Goal: Obtain resource: Obtain resource

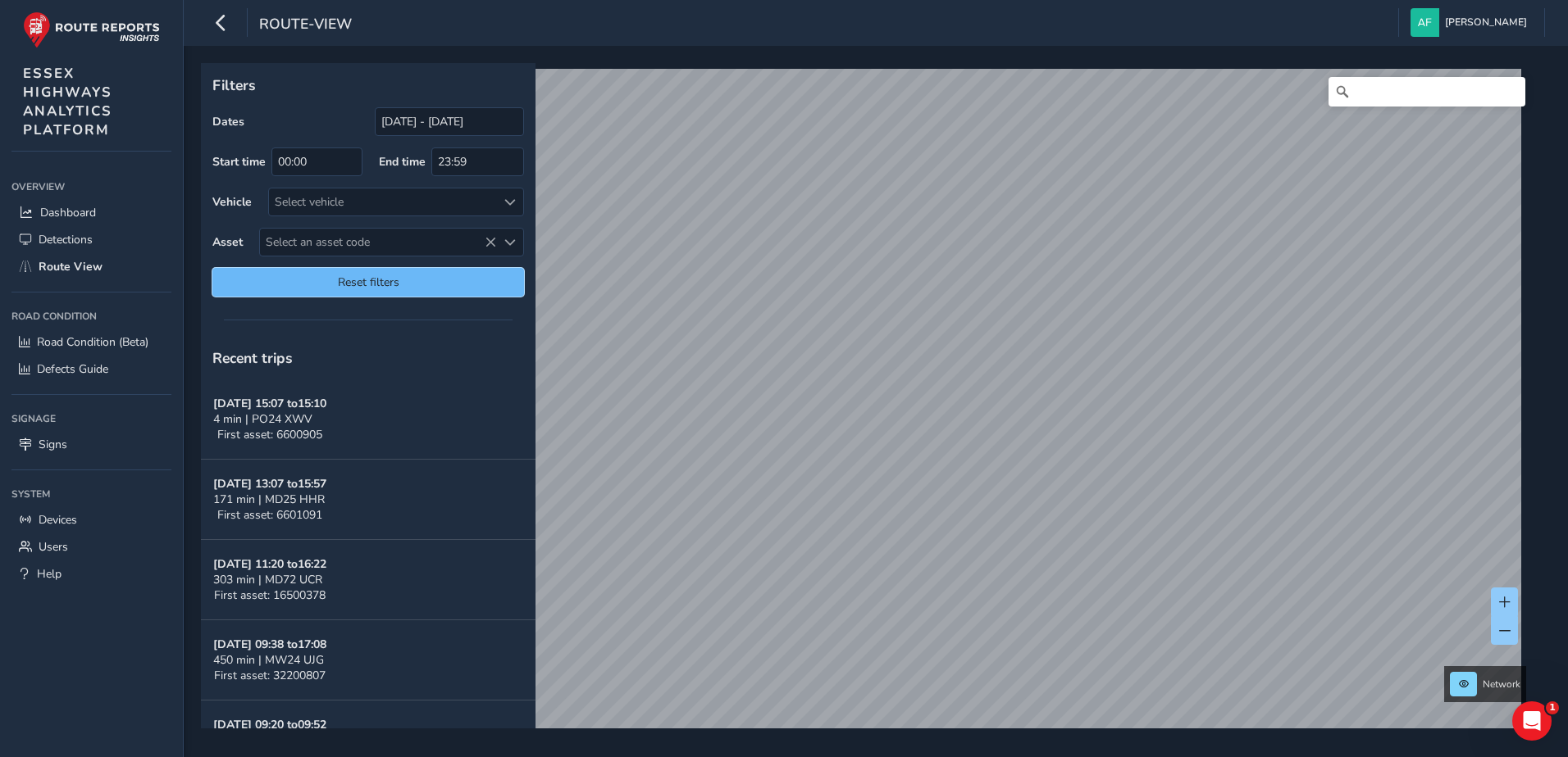
click at [338, 277] on span "Reset filters" at bounding box center [368, 282] width 287 height 15
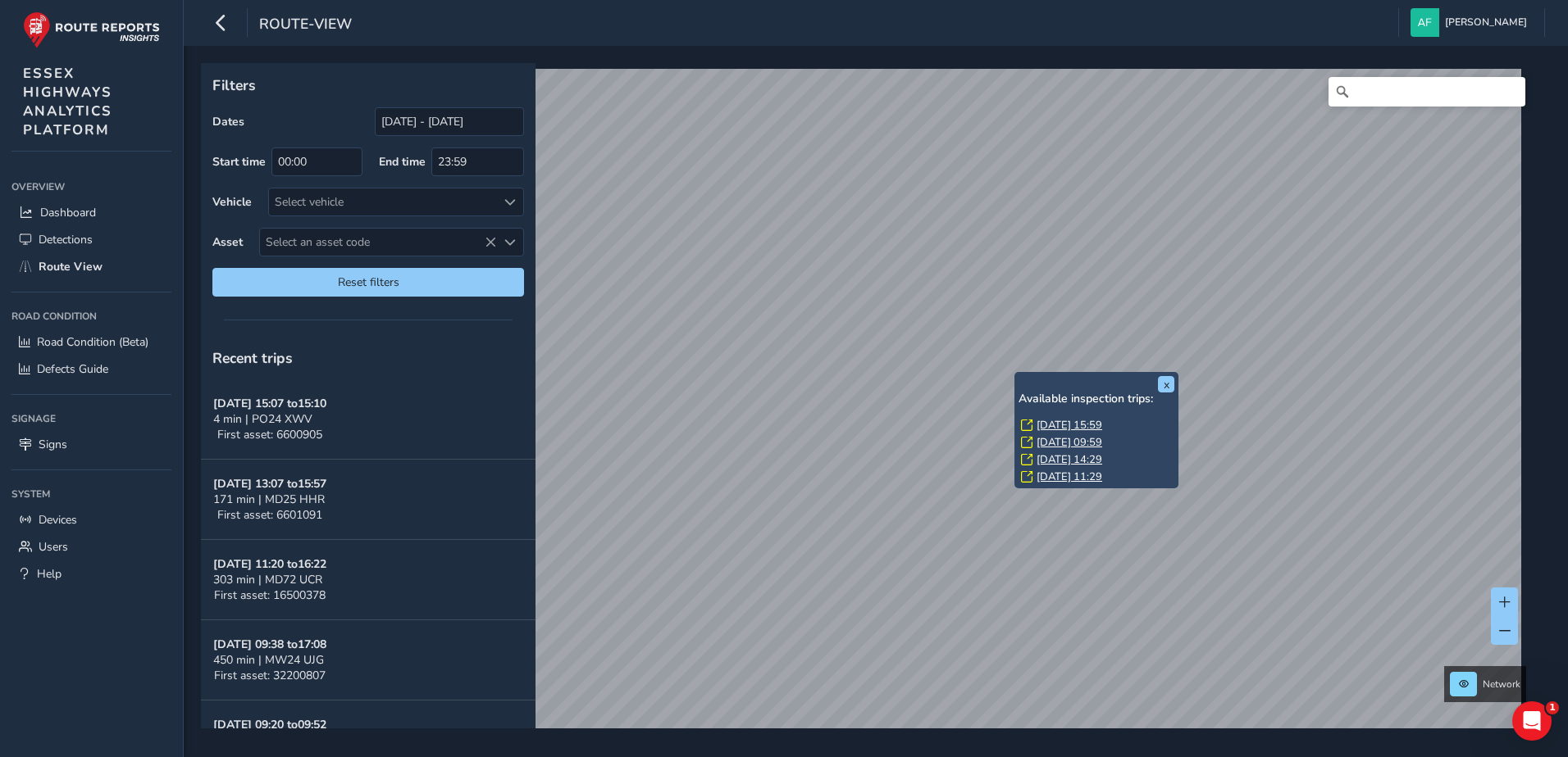
click at [1061, 419] on link "[DATE] 15:59" at bounding box center [1069, 424] width 66 height 14
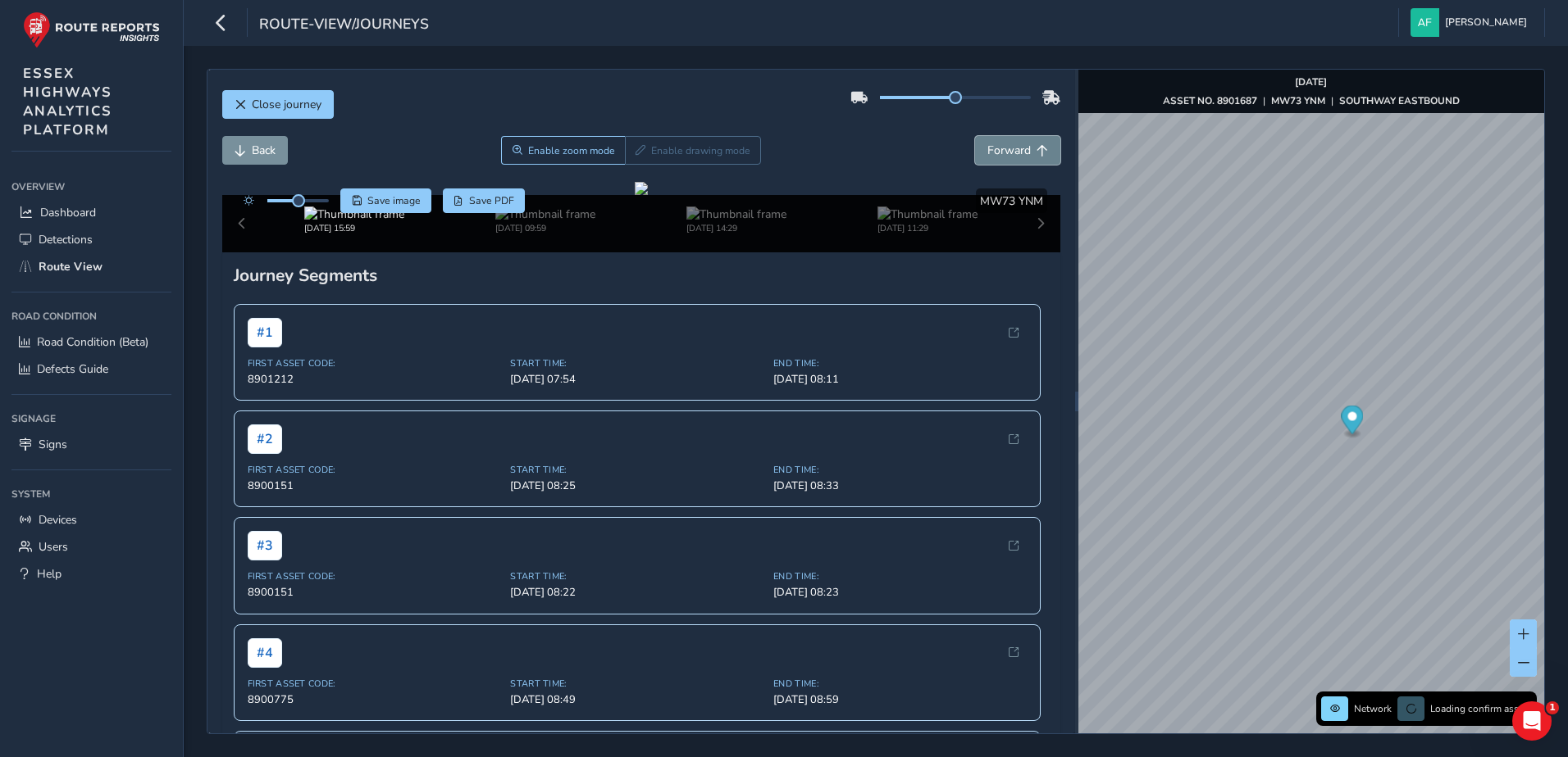
click at [1011, 155] on span "Forward" at bounding box center [1009, 150] width 43 height 15
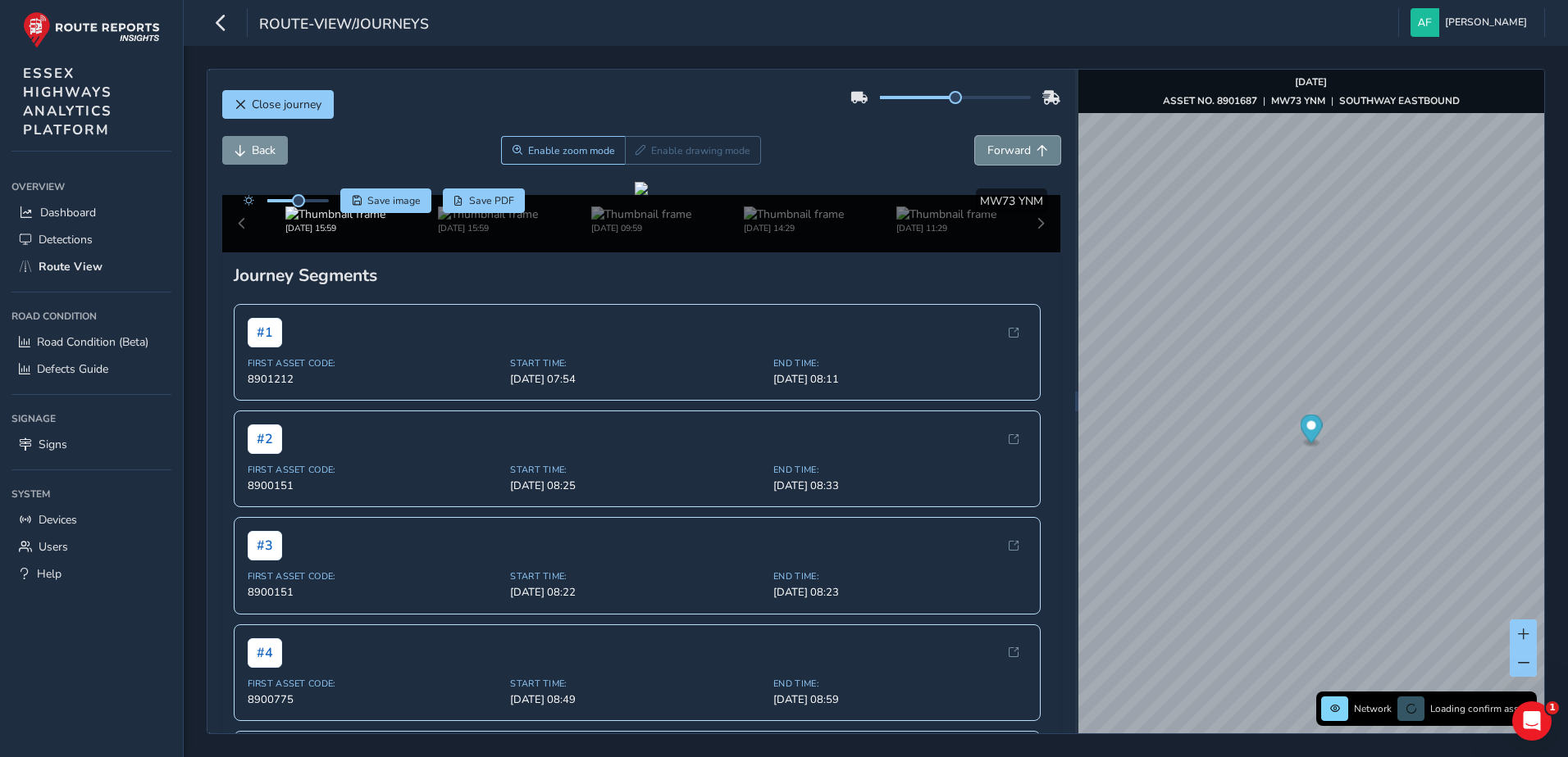
click at [1011, 155] on span "Forward" at bounding box center [1009, 150] width 43 height 15
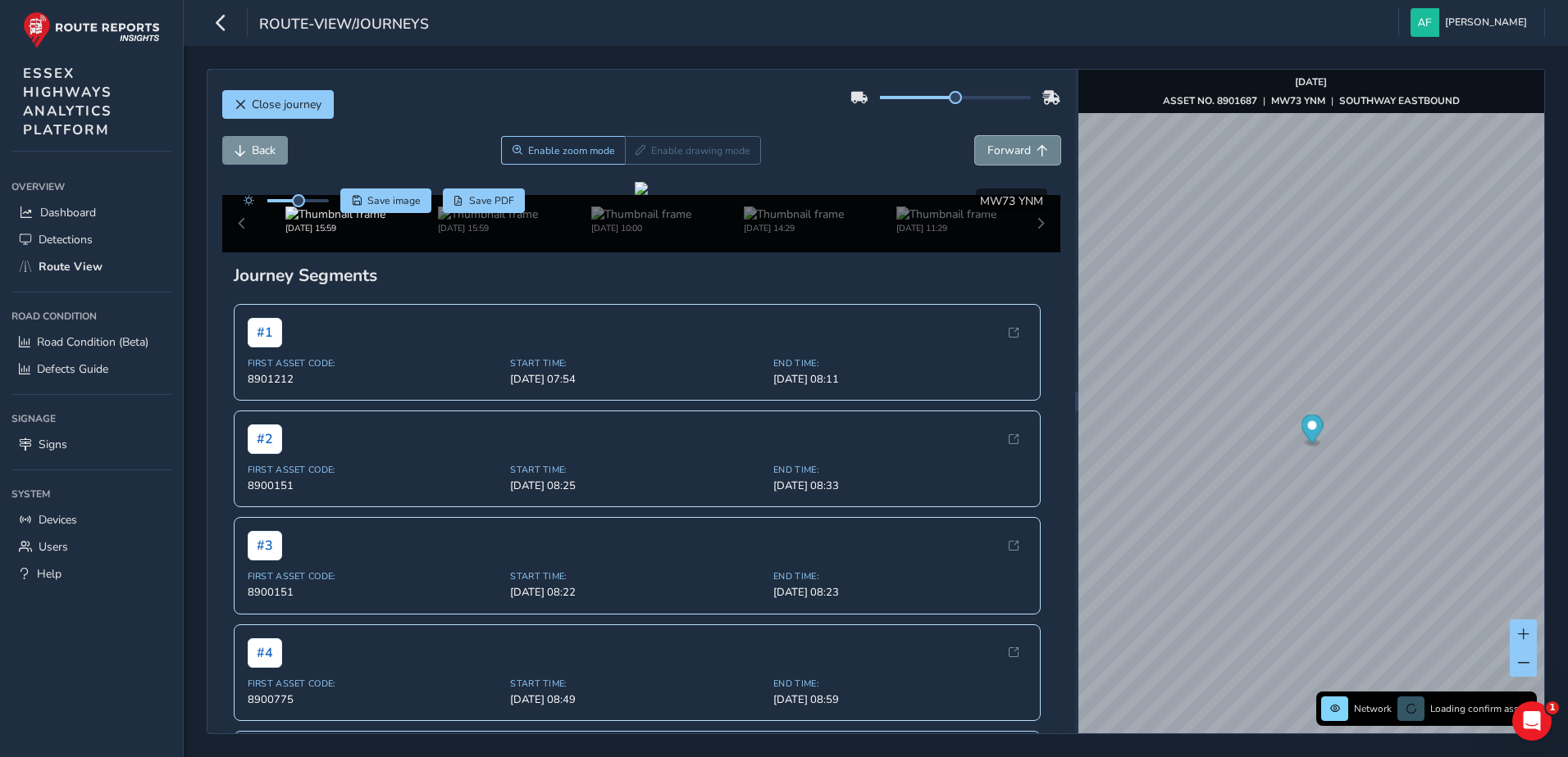
click at [1011, 155] on span "Forward" at bounding box center [1009, 150] width 43 height 15
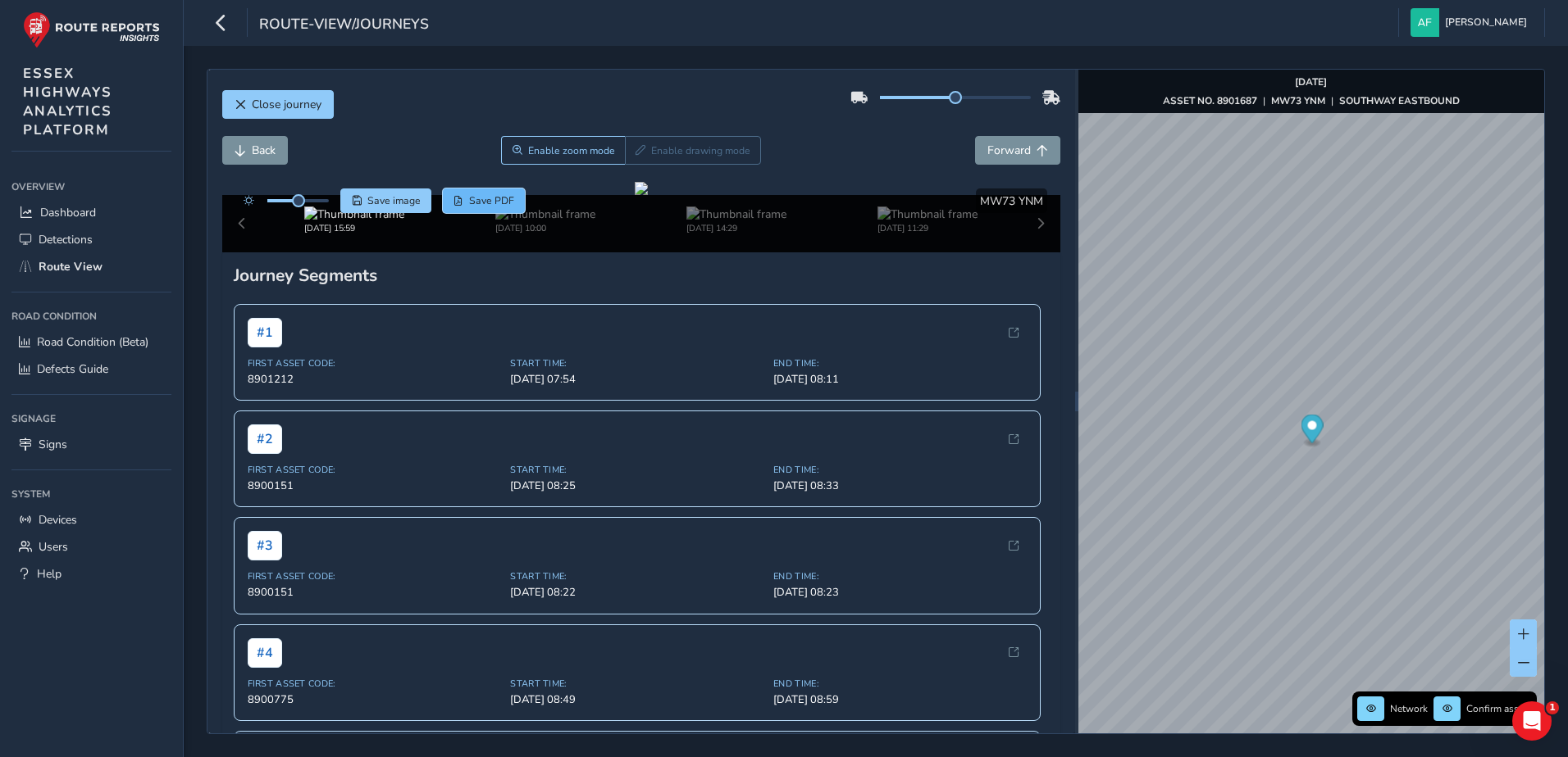
click at [446, 207] on button "Save PDF" at bounding box center [484, 201] width 83 height 25
click at [254, 112] on span "Close journey" at bounding box center [286, 104] width 70 height 15
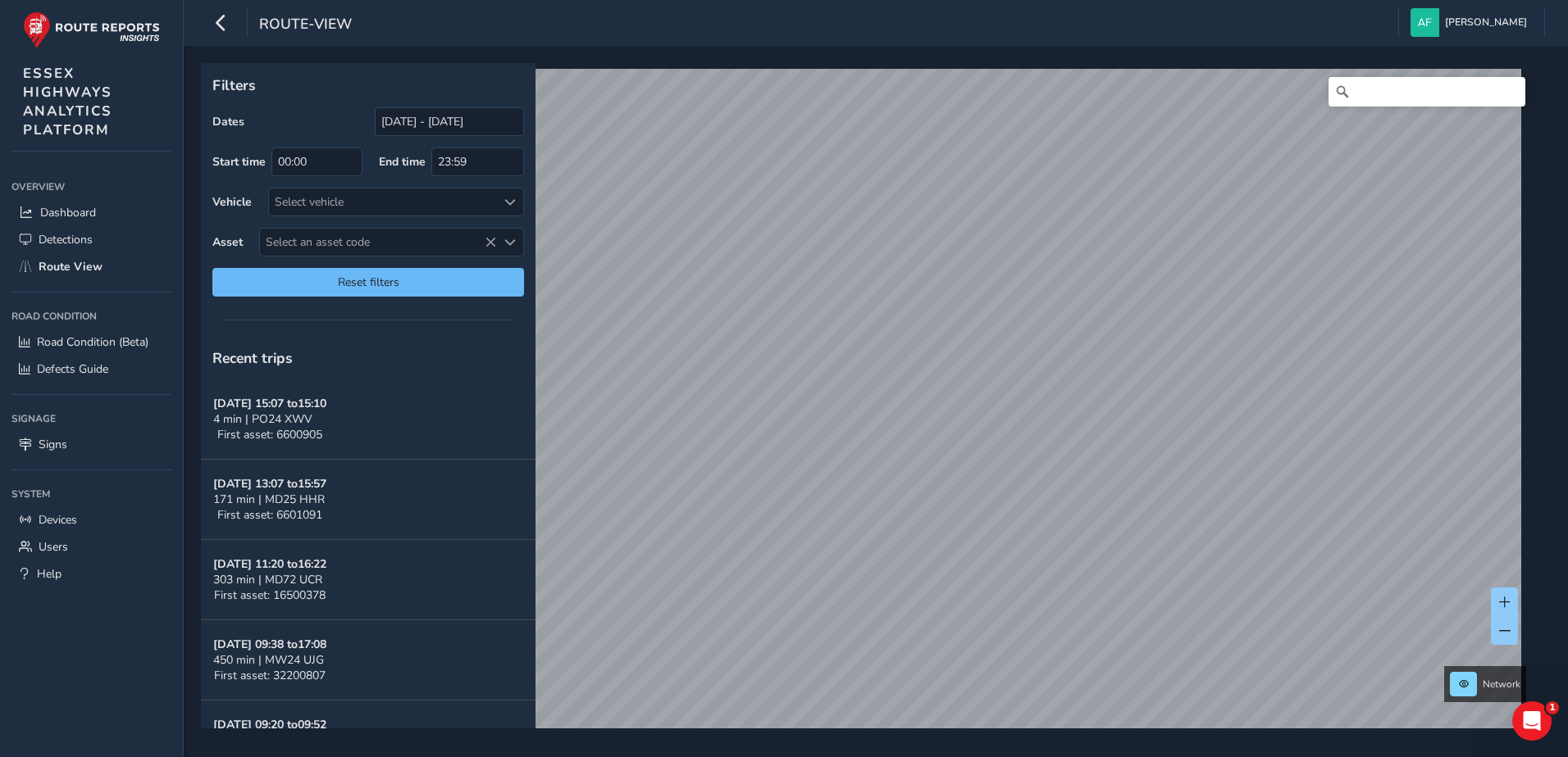
click at [422, 285] on span "Reset filters" at bounding box center [368, 282] width 287 height 15
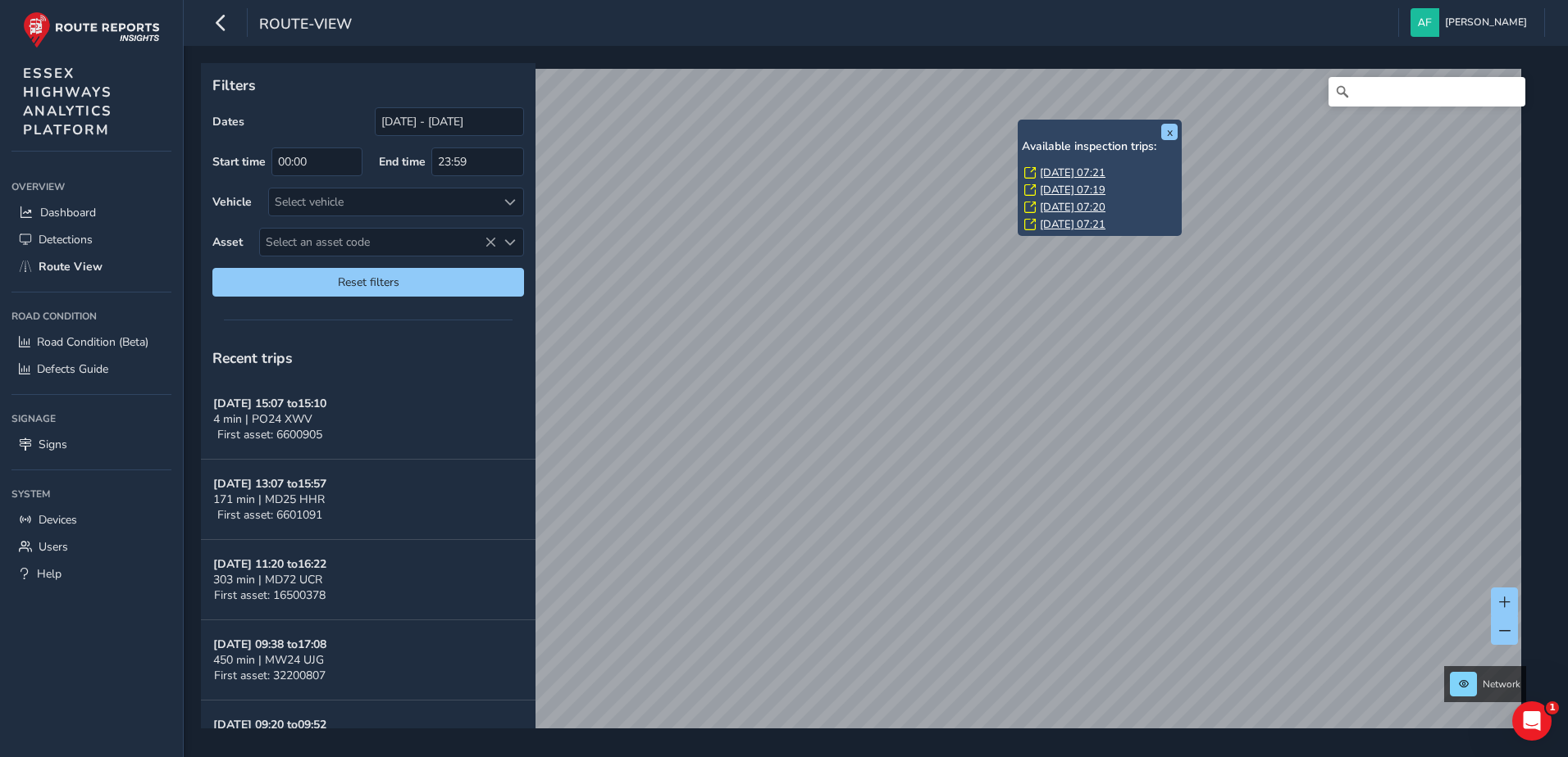
click at [1083, 174] on link "[DATE] 07:21" at bounding box center [1072, 172] width 66 height 14
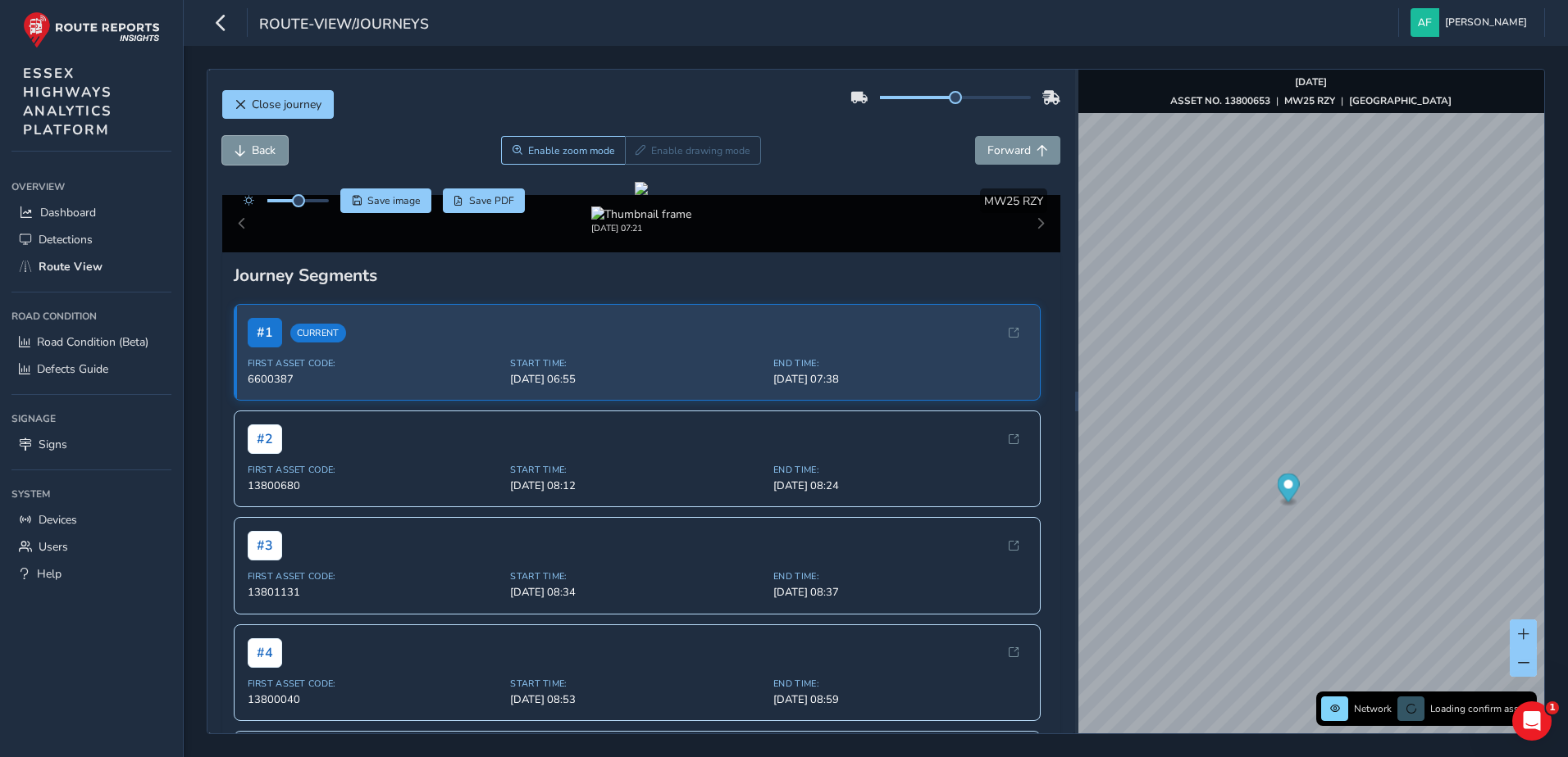
click at [256, 156] on span "Back" at bounding box center [263, 150] width 24 height 15
click at [1000, 149] on span "Forward" at bounding box center [1009, 150] width 43 height 15
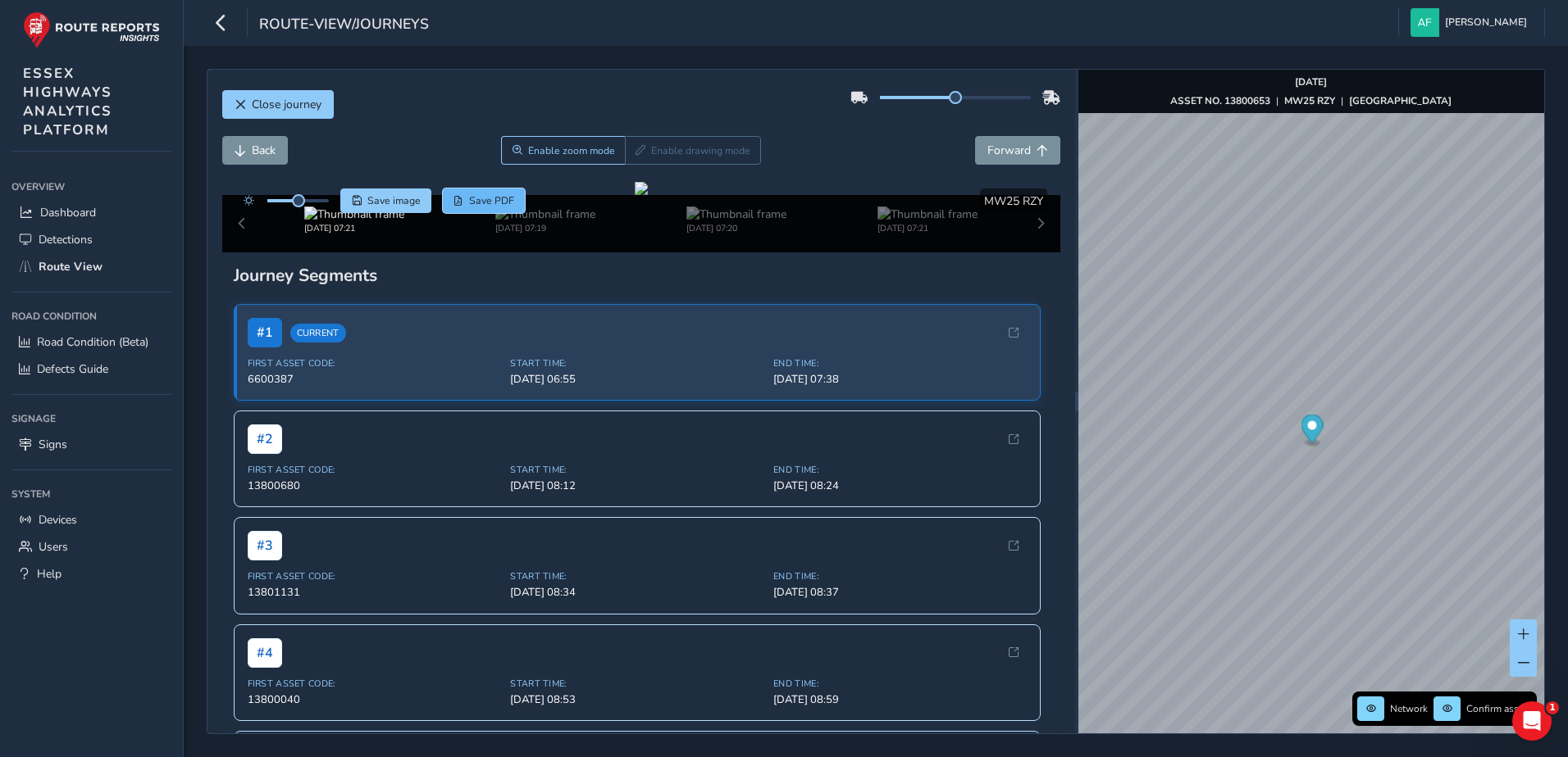
click at [505, 207] on span "Save PDF" at bounding box center [491, 201] width 45 height 13
click at [272, 104] on span "Close journey" at bounding box center [286, 104] width 70 height 15
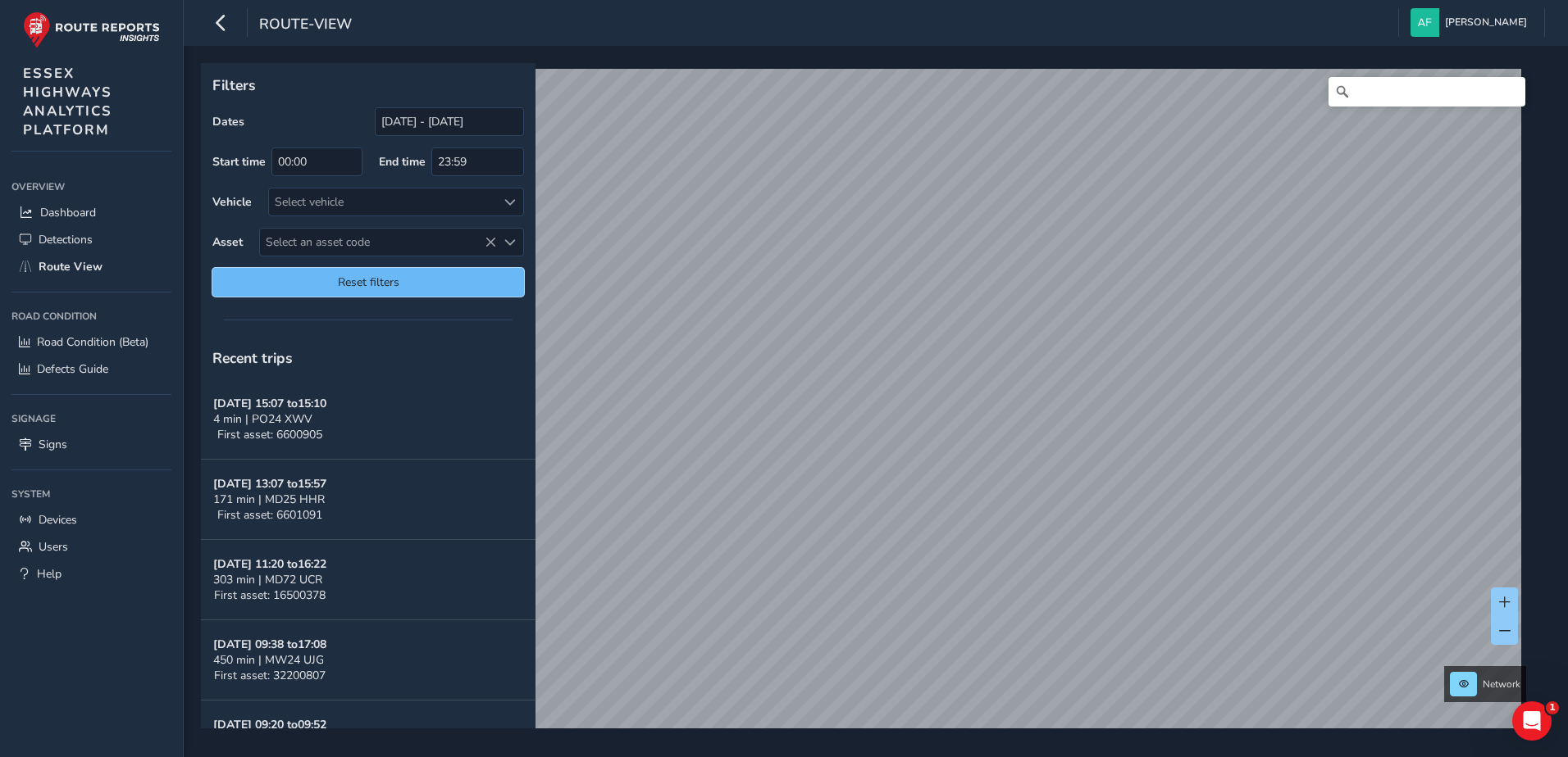
click at [467, 282] on span "Reset filters" at bounding box center [368, 282] width 287 height 15
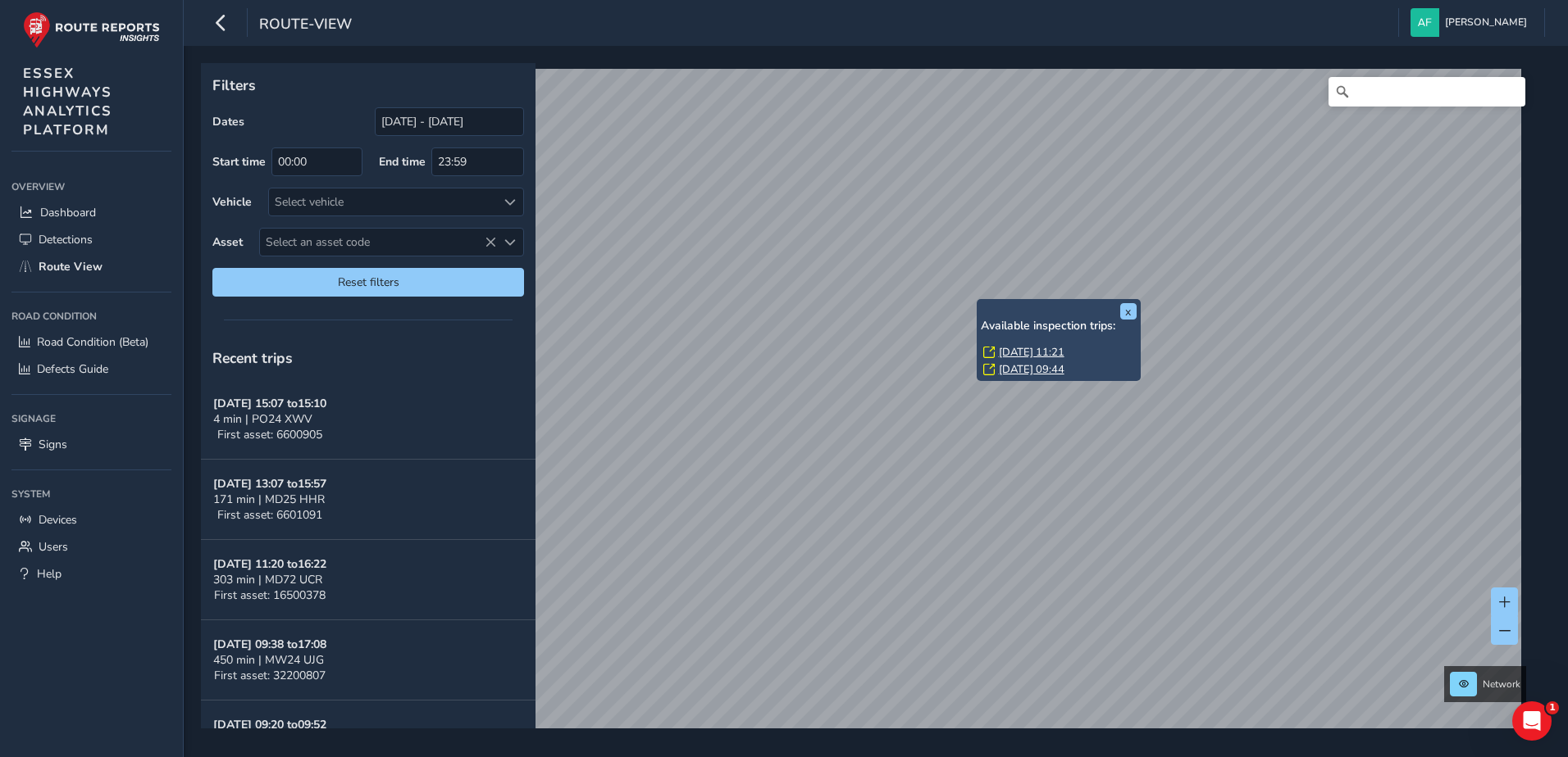
click at [1022, 348] on link "[DATE] 11:21" at bounding box center [1032, 352] width 66 height 14
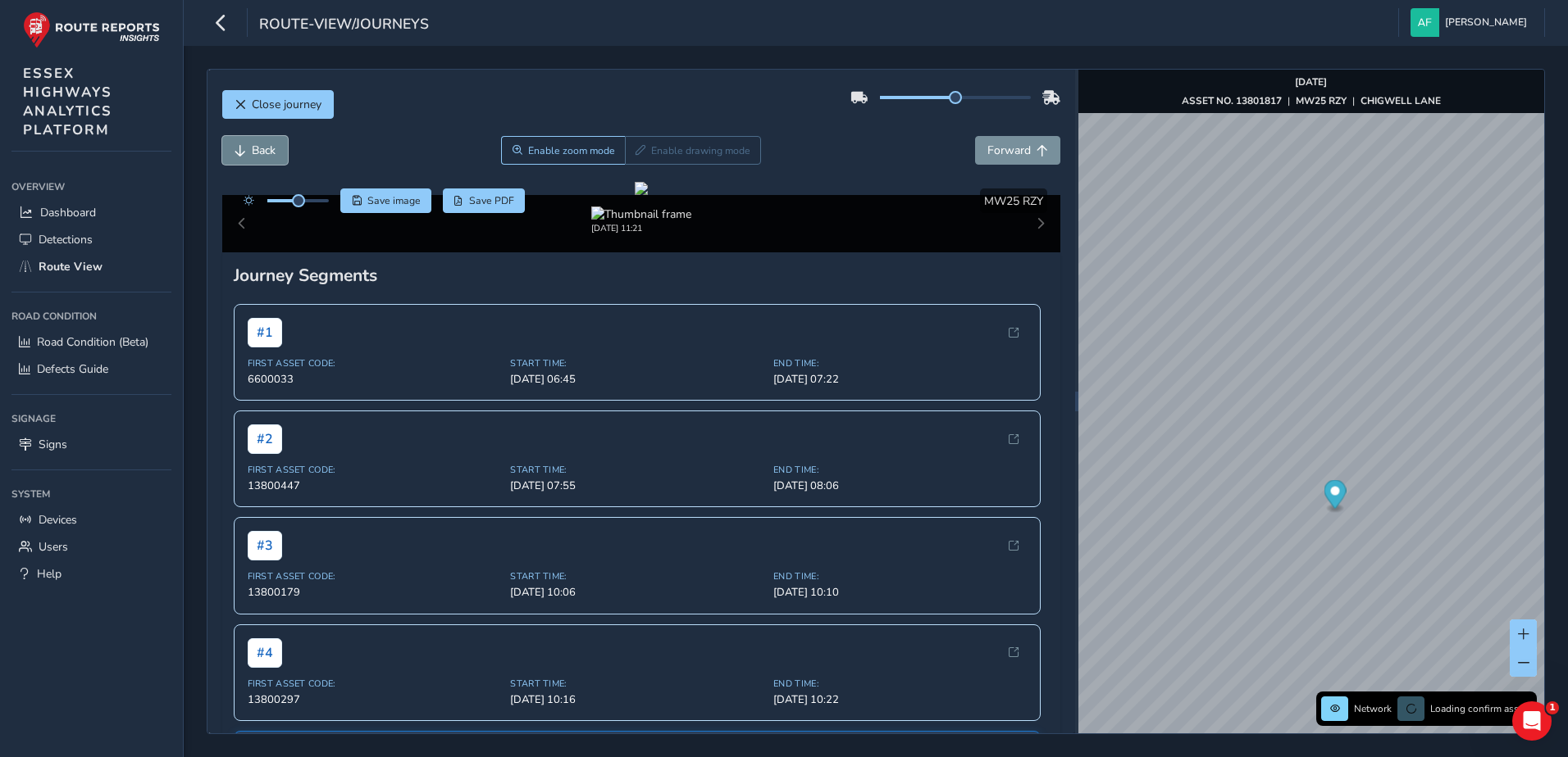
click at [273, 159] on button "Back" at bounding box center [254, 150] width 66 height 29
click at [272, 157] on span "Back" at bounding box center [263, 150] width 24 height 15
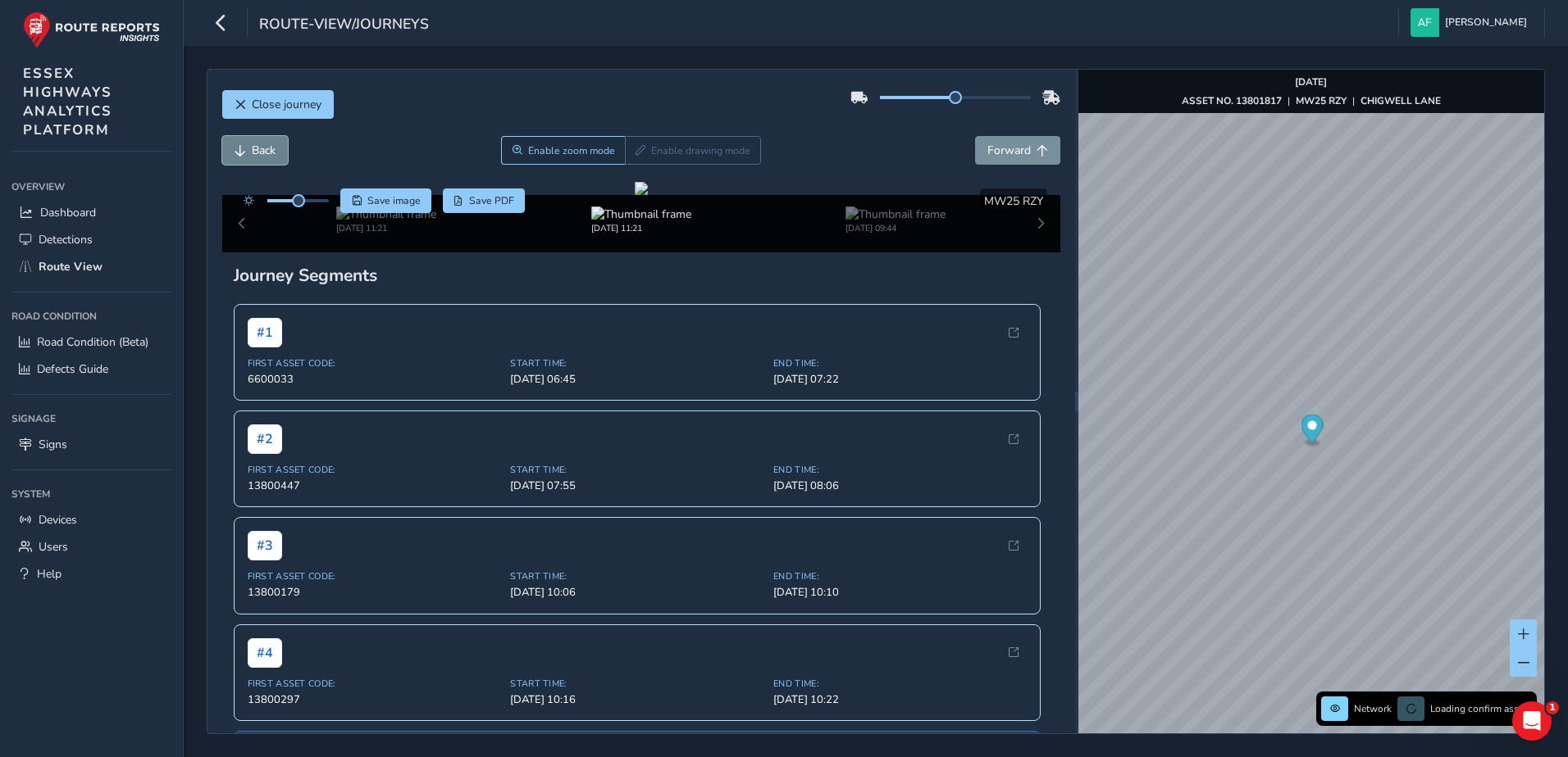
click at [272, 157] on span "Back" at bounding box center [263, 150] width 24 height 15
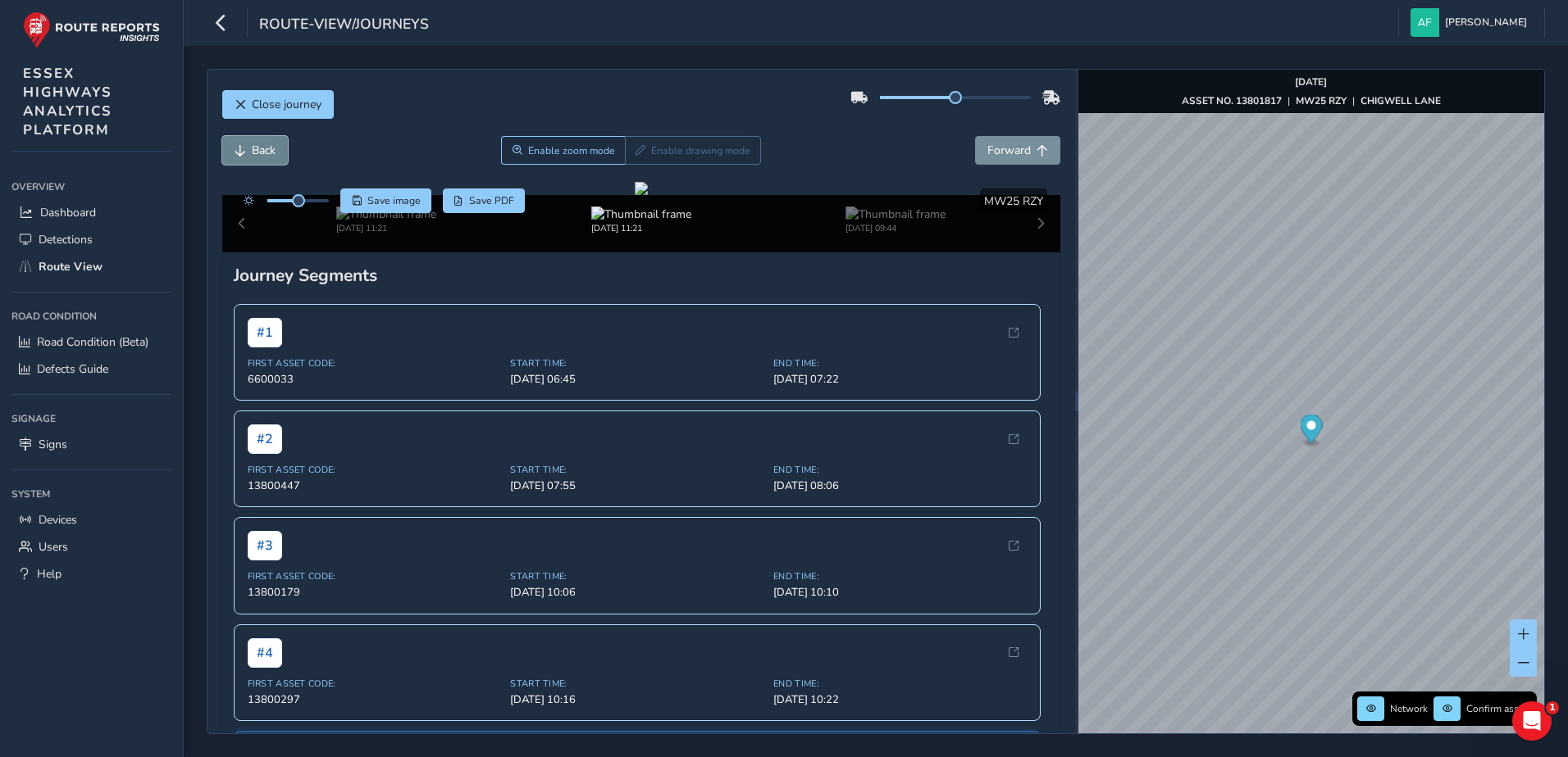
click at [272, 157] on span "Back" at bounding box center [263, 150] width 24 height 15
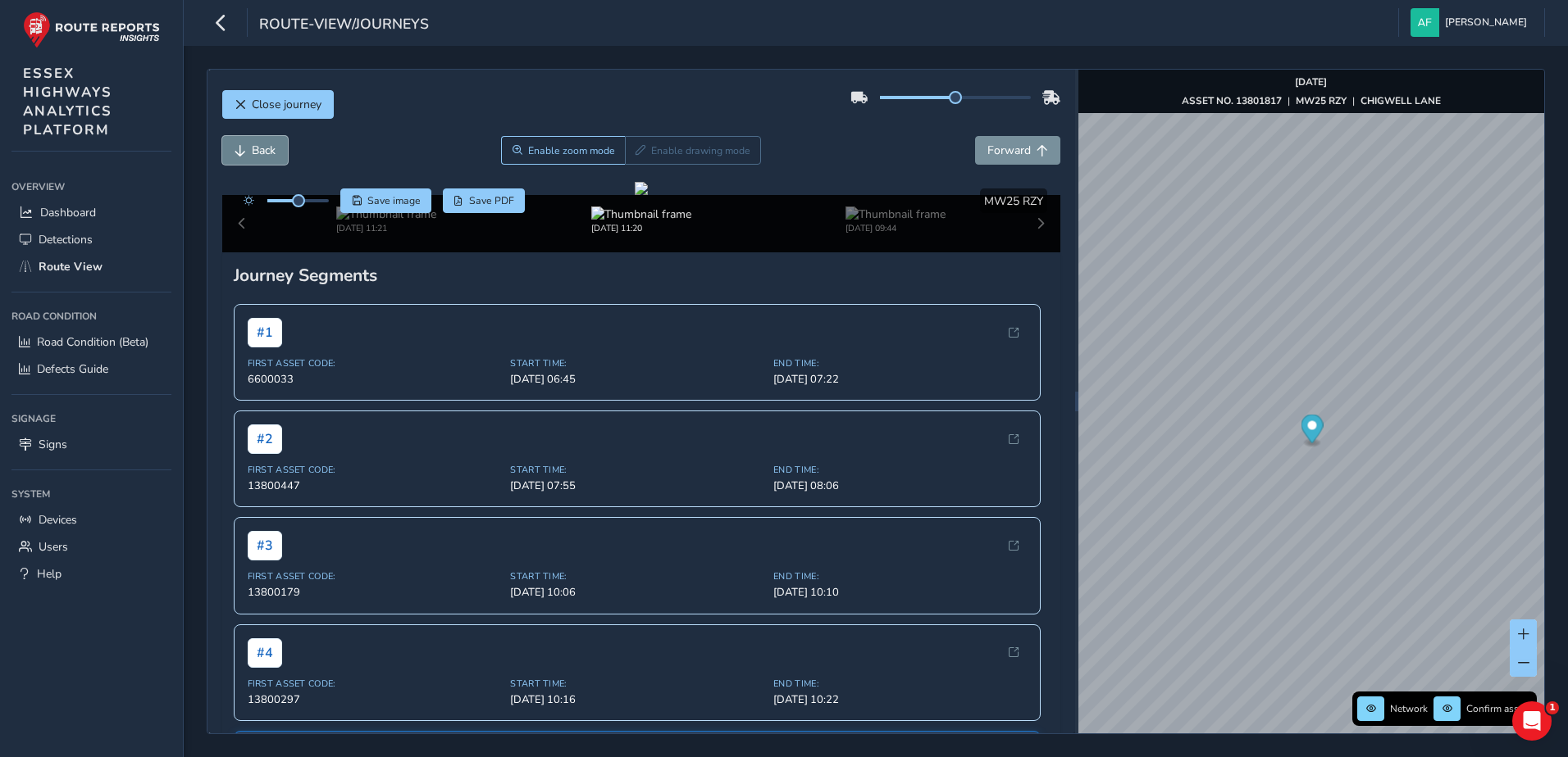
click at [272, 157] on span "Back" at bounding box center [263, 150] width 24 height 15
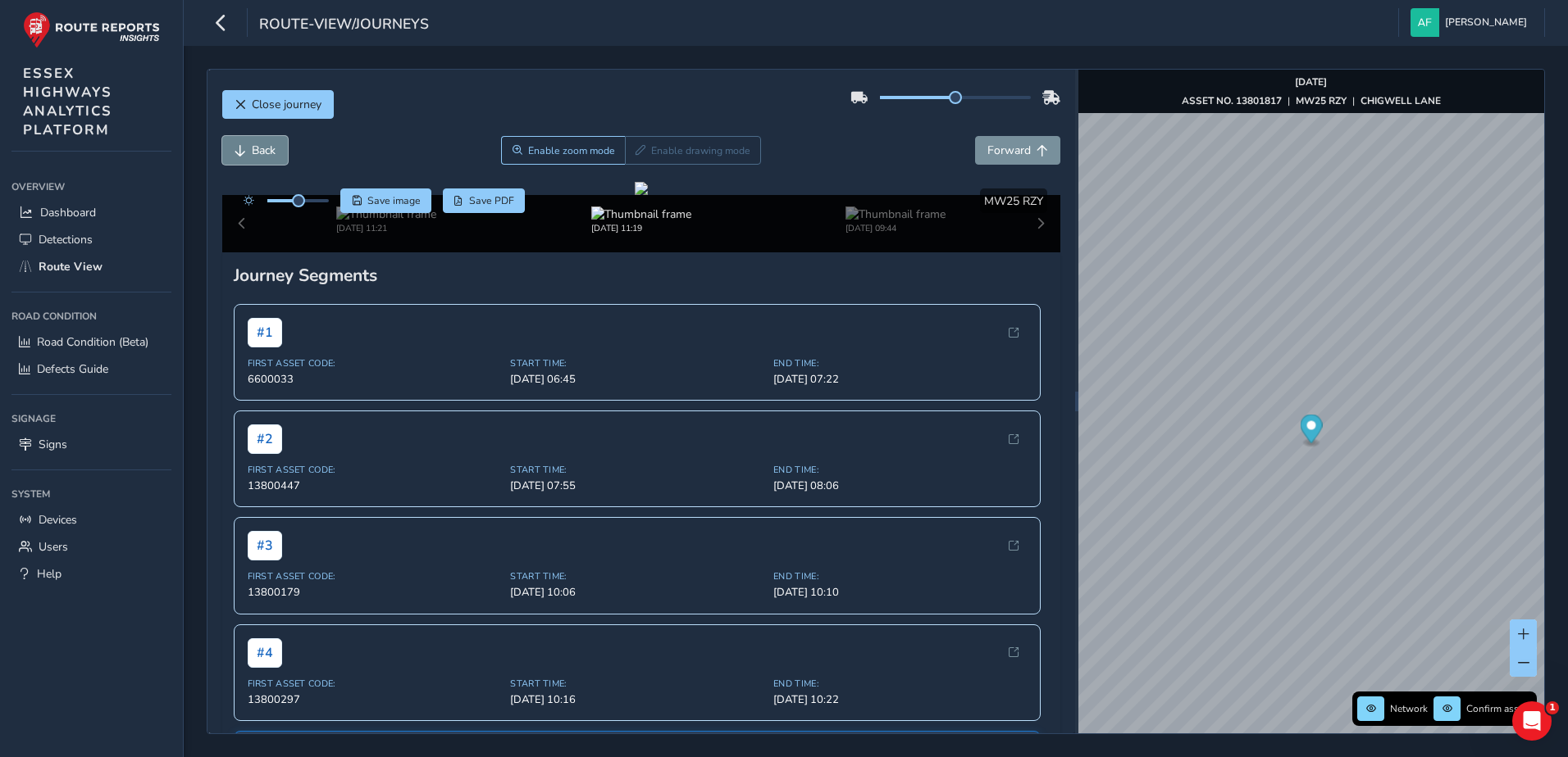
click at [272, 157] on span "Back" at bounding box center [263, 150] width 24 height 15
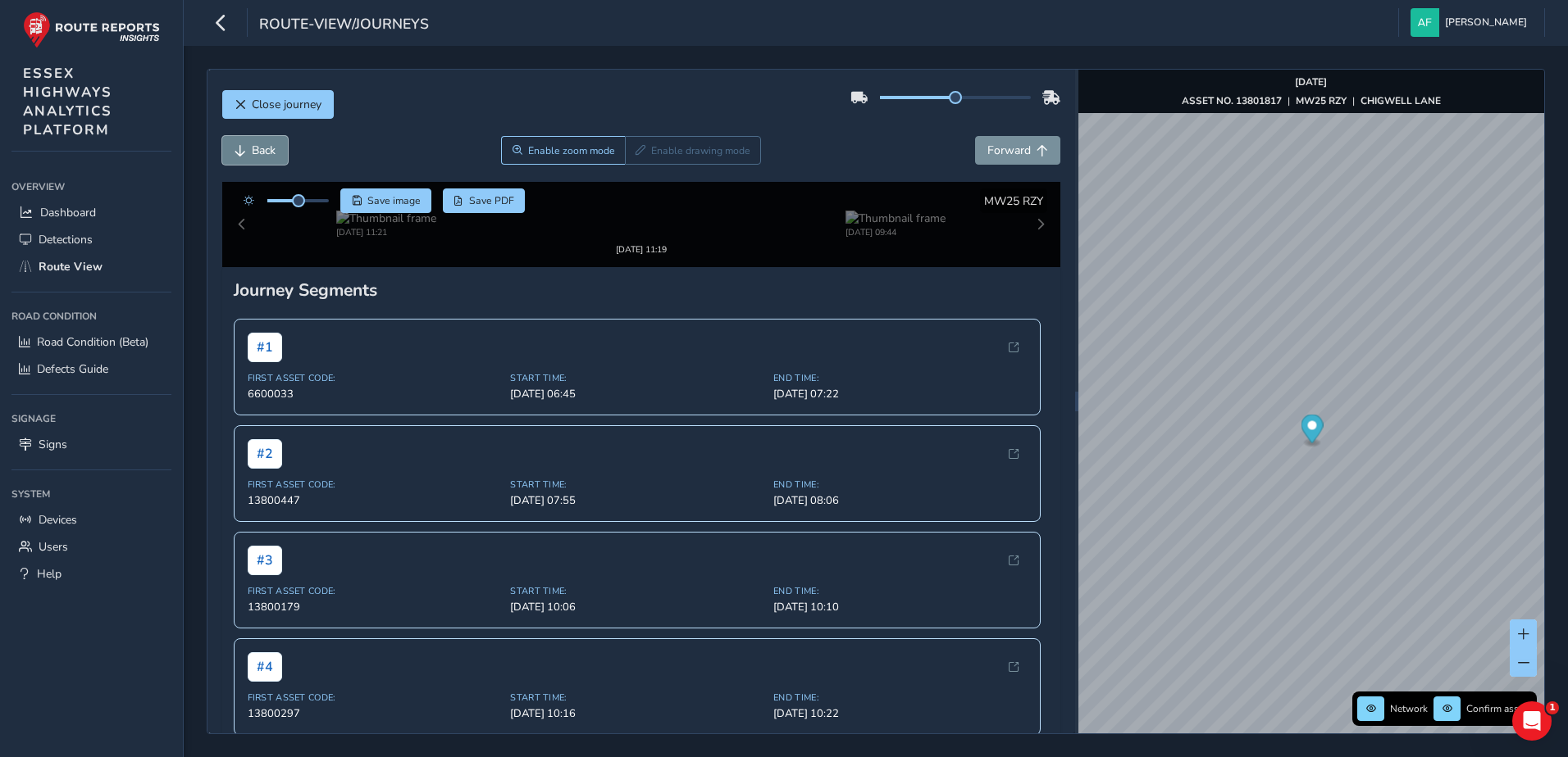
click at [272, 157] on span "Back" at bounding box center [263, 150] width 24 height 15
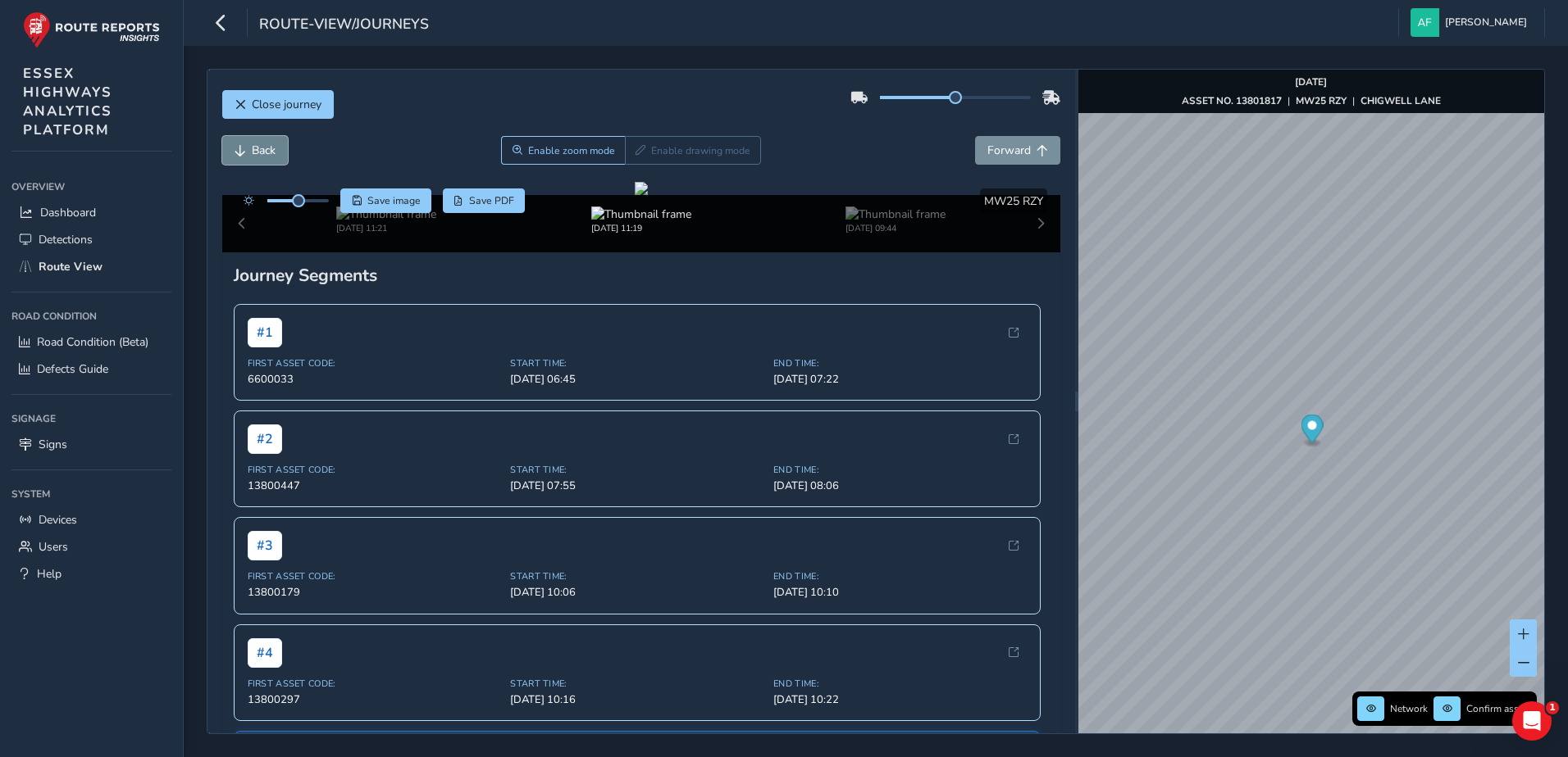
click at [272, 157] on span "Back" at bounding box center [263, 150] width 24 height 15
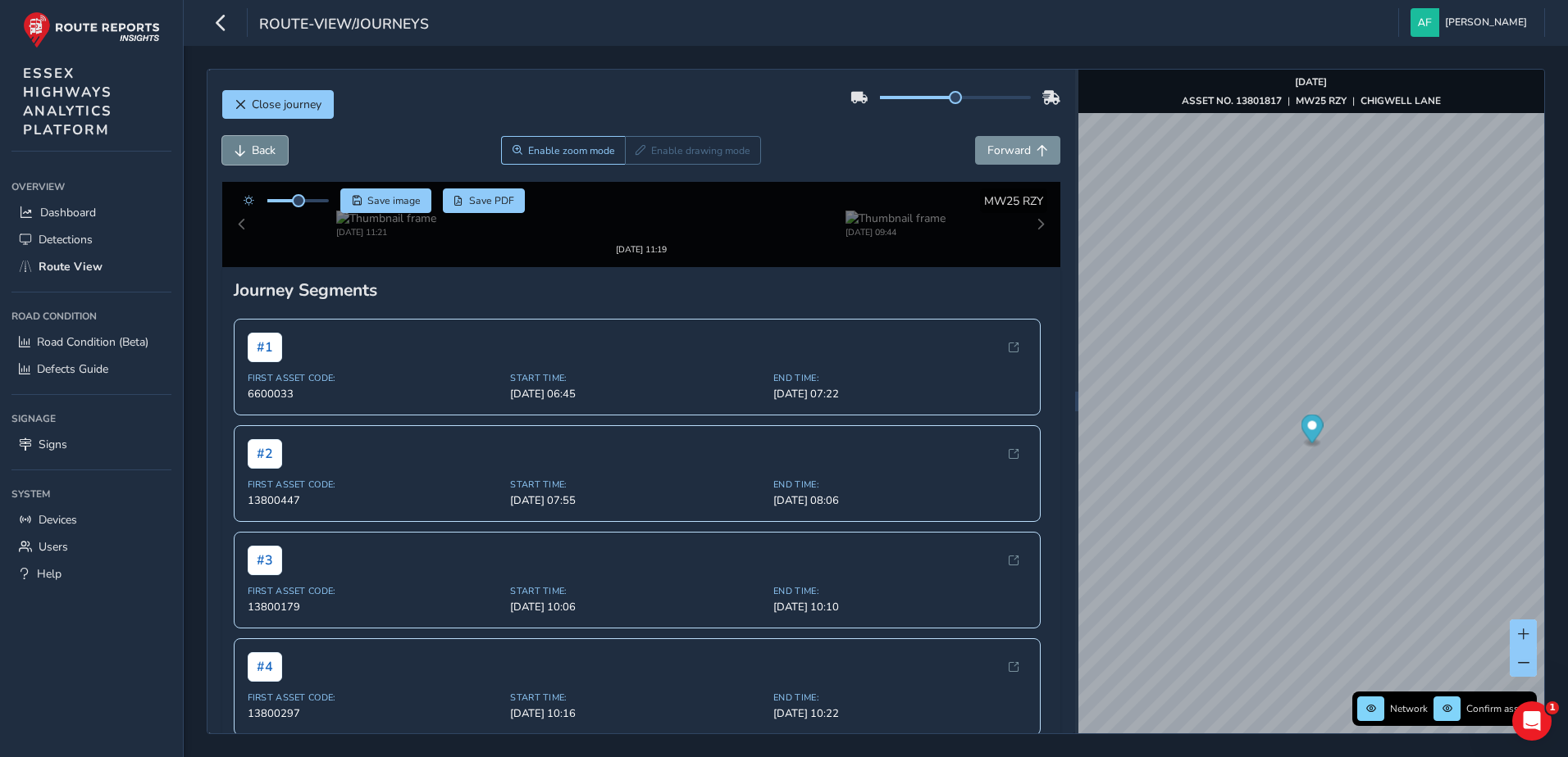
click at [272, 157] on span "Back" at bounding box center [263, 150] width 24 height 15
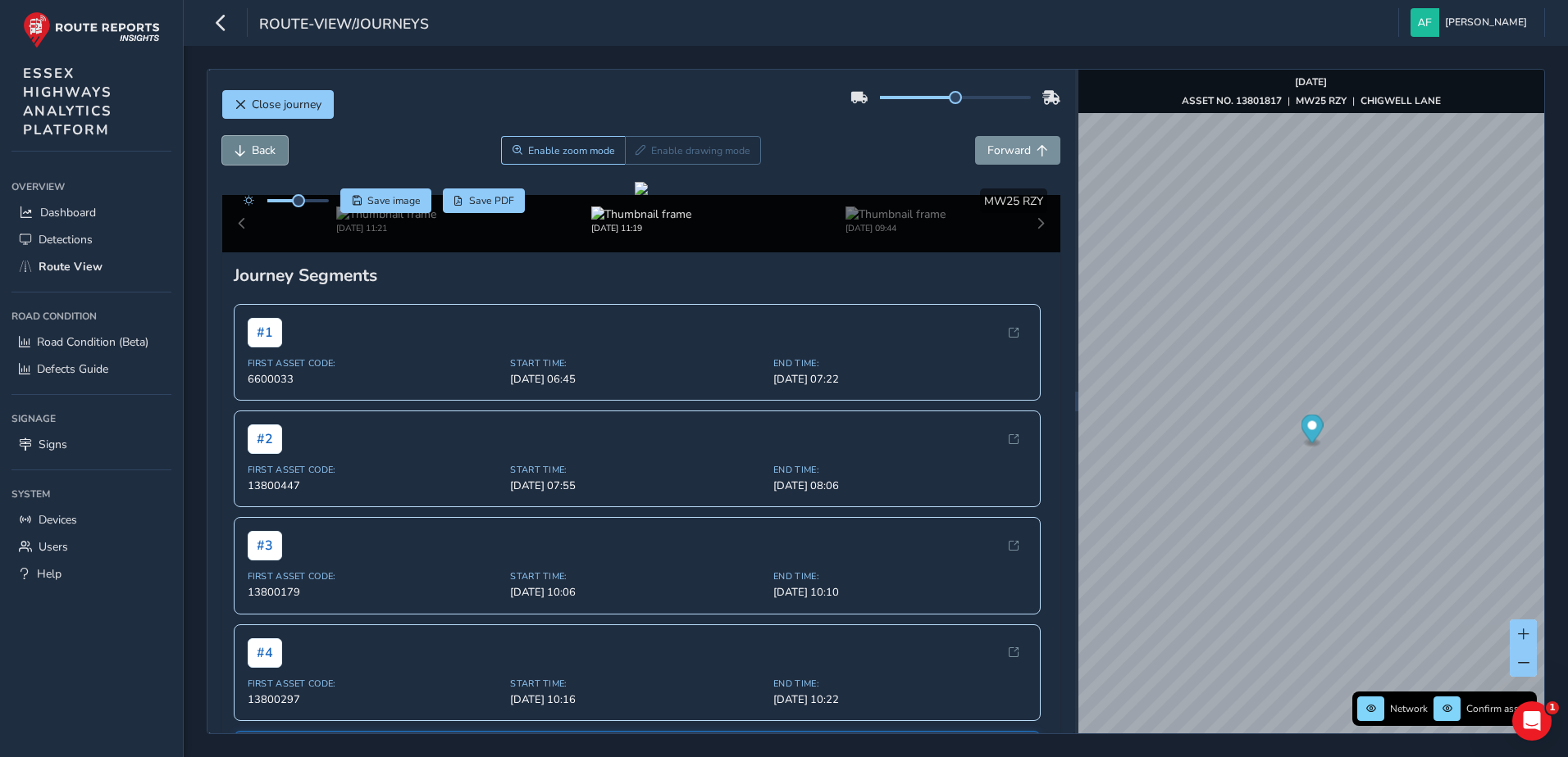
click at [272, 157] on span "Back" at bounding box center [263, 150] width 24 height 15
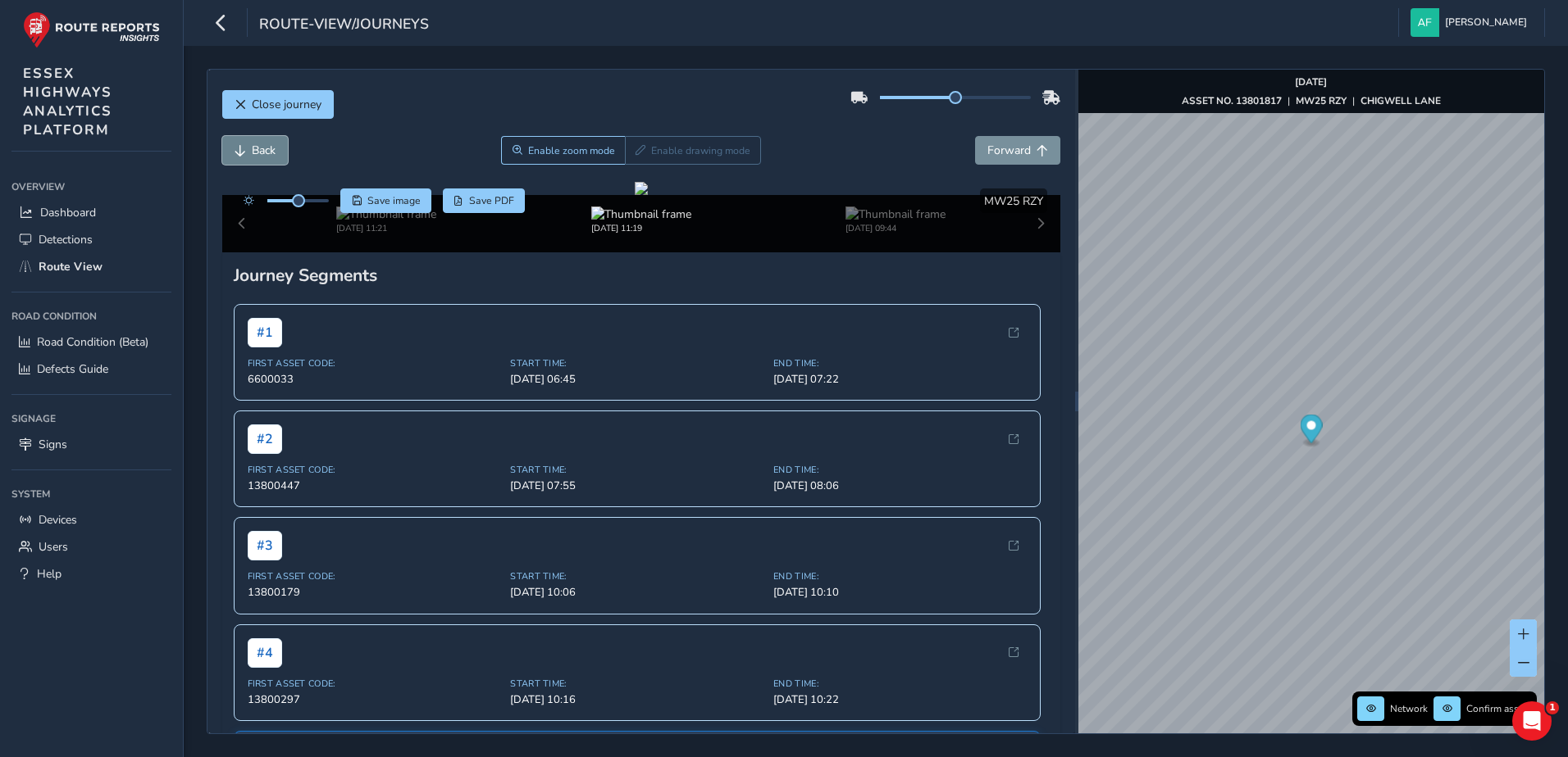
click at [272, 157] on span "Back" at bounding box center [263, 150] width 24 height 15
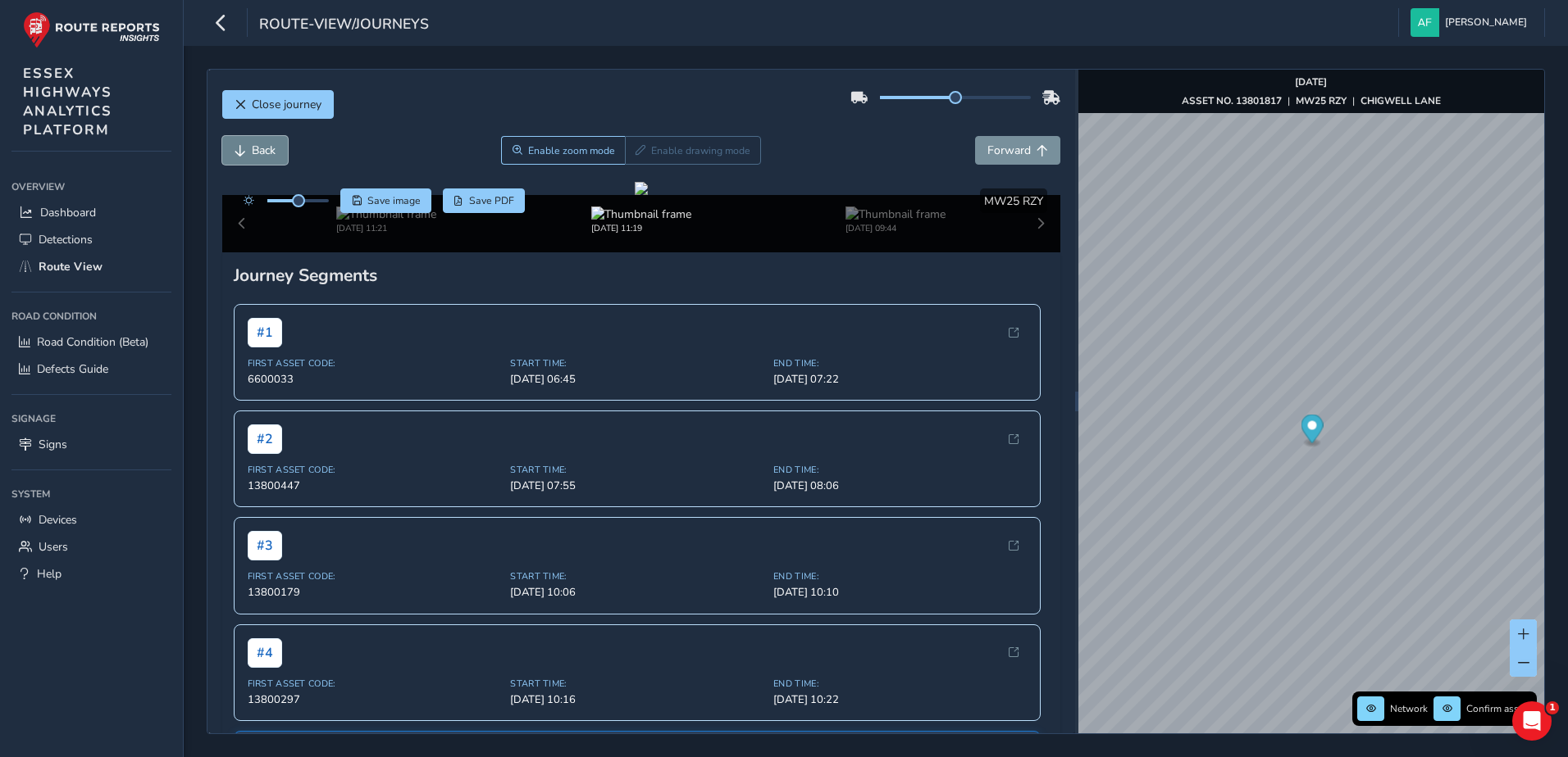
click at [272, 157] on span "Back" at bounding box center [263, 150] width 24 height 15
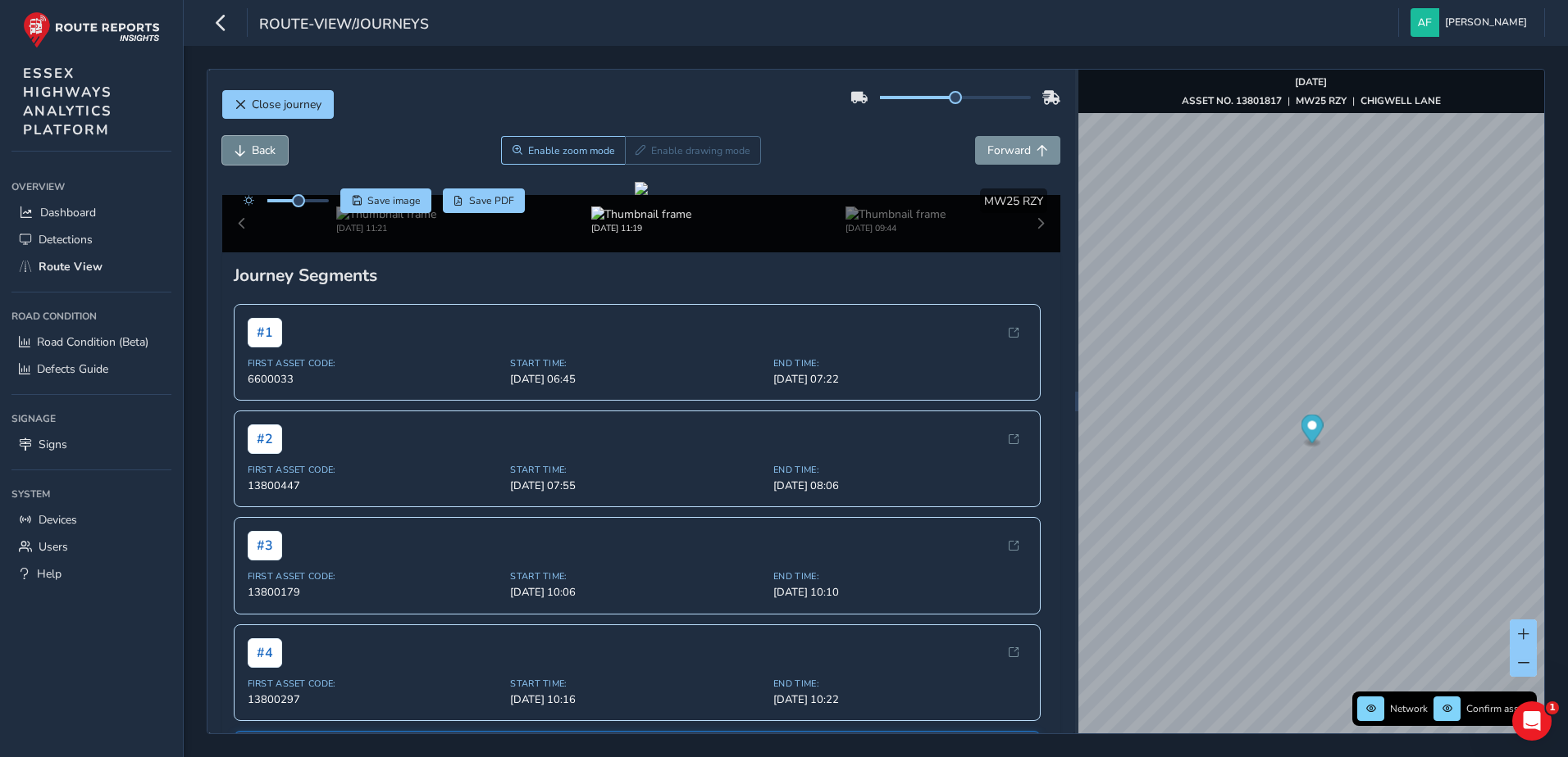
click at [272, 157] on span "Back" at bounding box center [263, 150] width 24 height 15
click at [988, 144] on span "Forward" at bounding box center [1009, 150] width 43 height 15
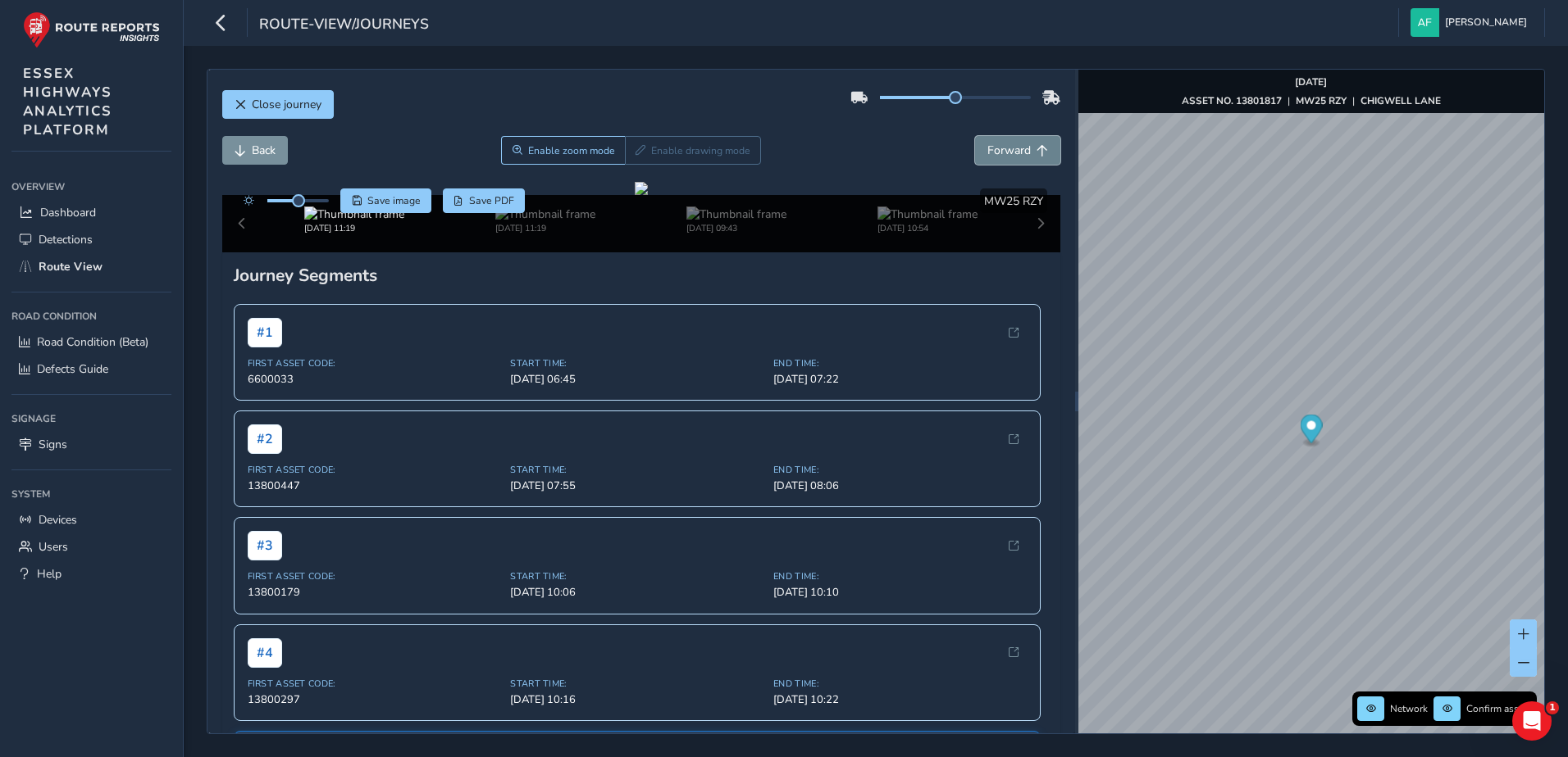
click at [988, 144] on span "Forward" at bounding box center [1009, 150] width 43 height 15
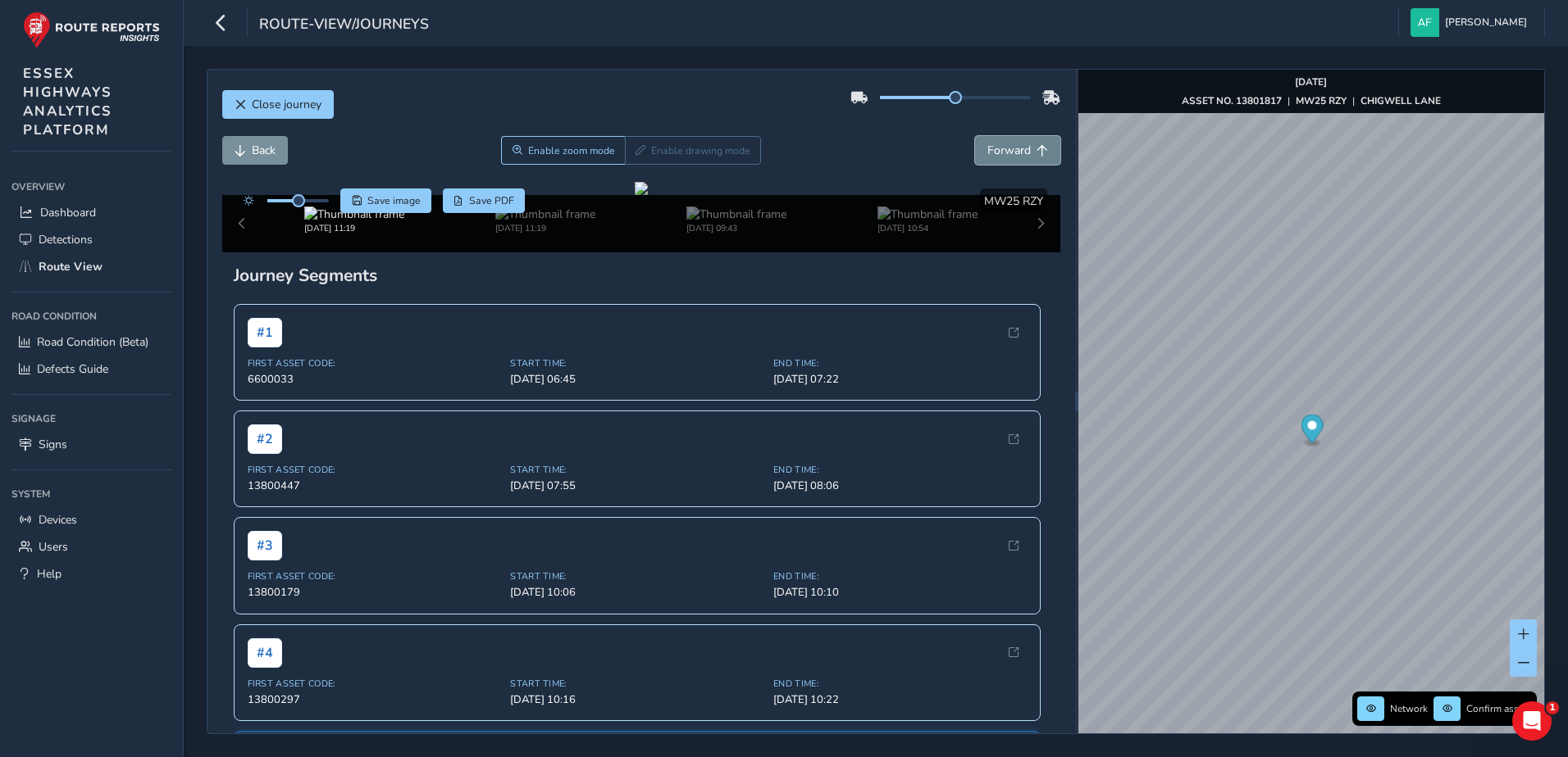
click at [988, 144] on span "Forward" at bounding box center [1009, 150] width 43 height 15
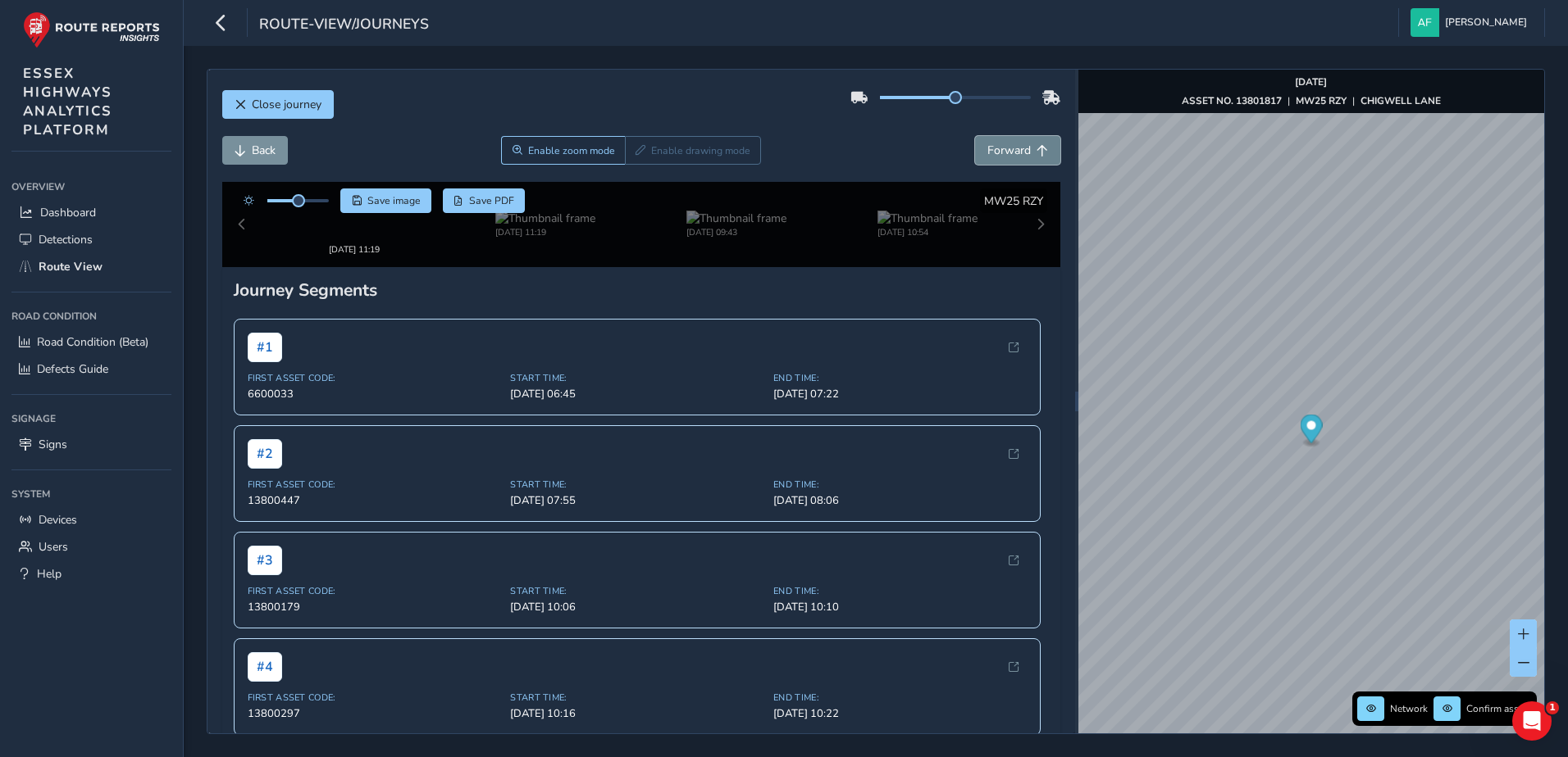
click at [988, 144] on span "Forward" at bounding box center [1009, 150] width 43 height 15
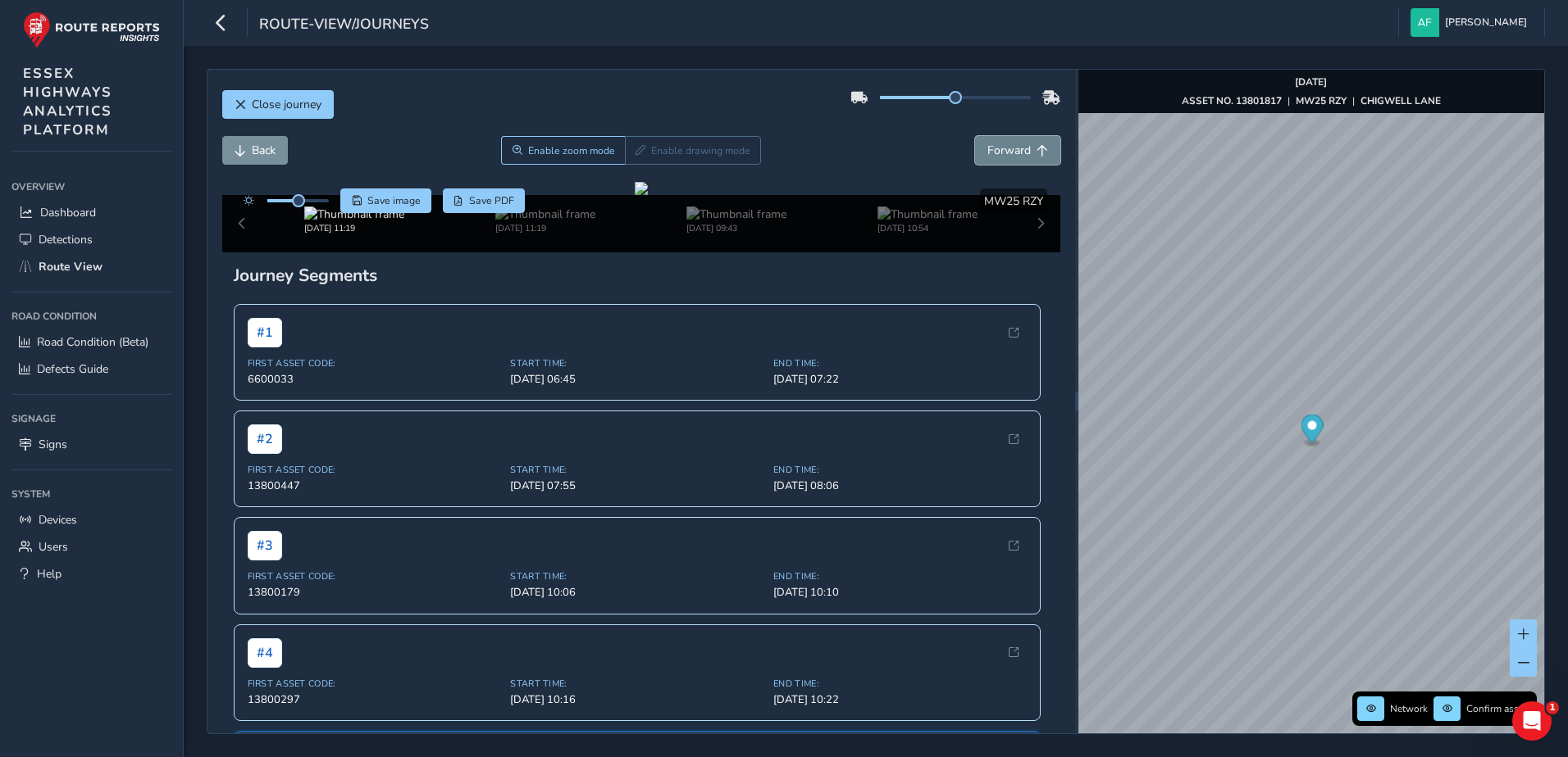
click at [988, 144] on span "Forward" at bounding box center [1009, 150] width 43 height 15
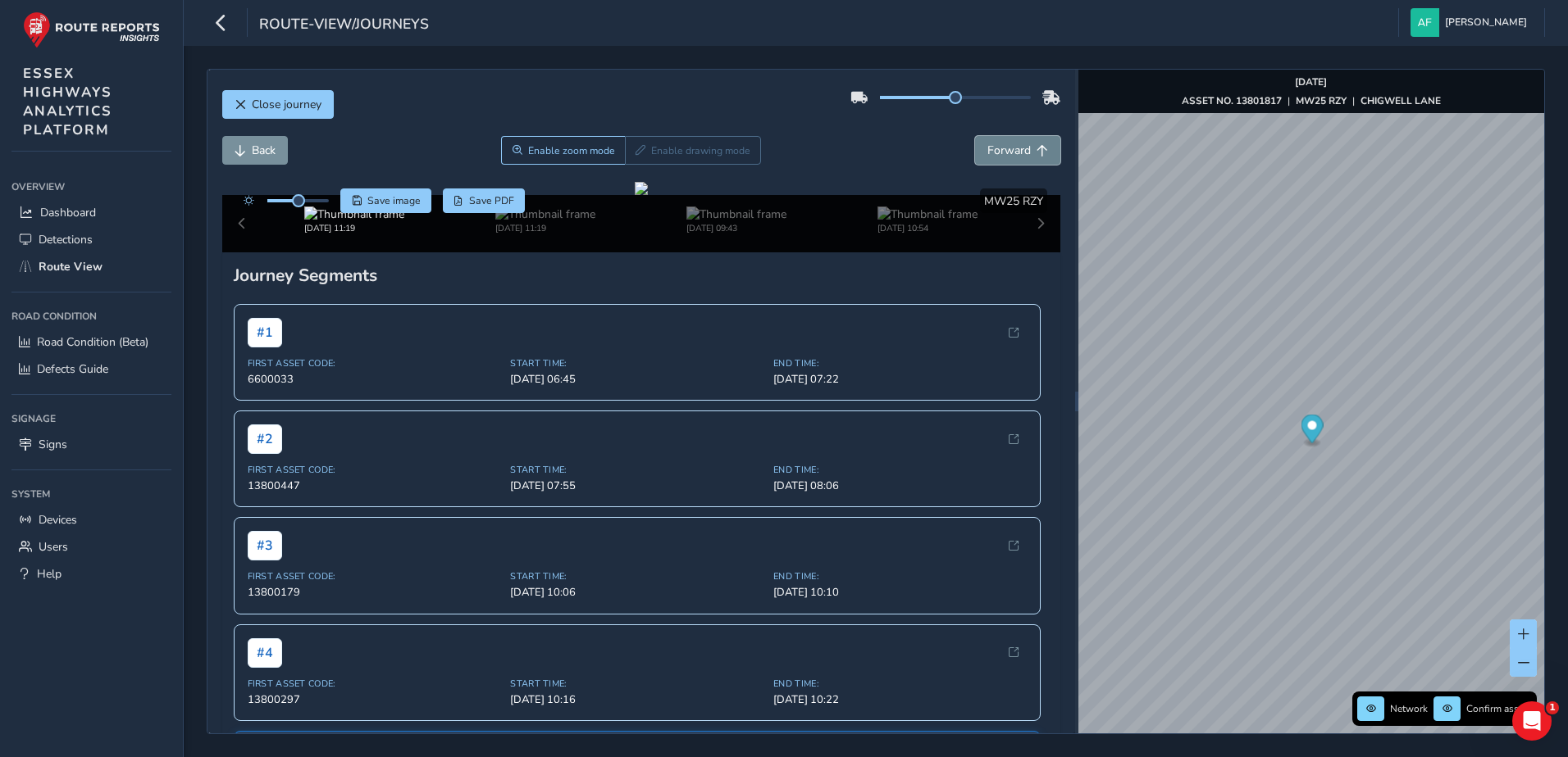
click at [988, 144] on span "Forward" at bounding box center [1009, 150] width 43 height 15
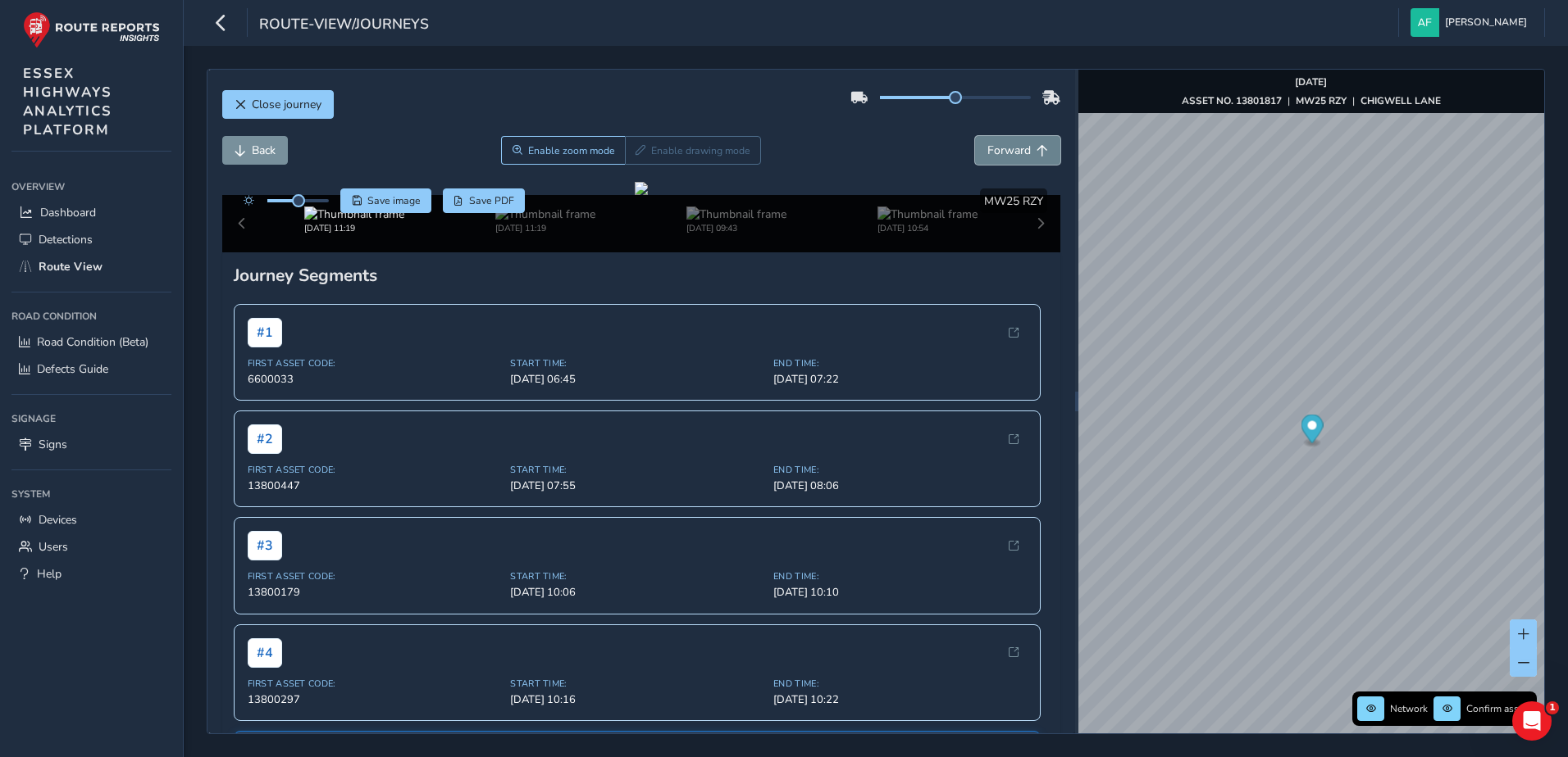
click at [988, 144] on span "Forward" at bounding box center [1009, 150] width 43 height 15
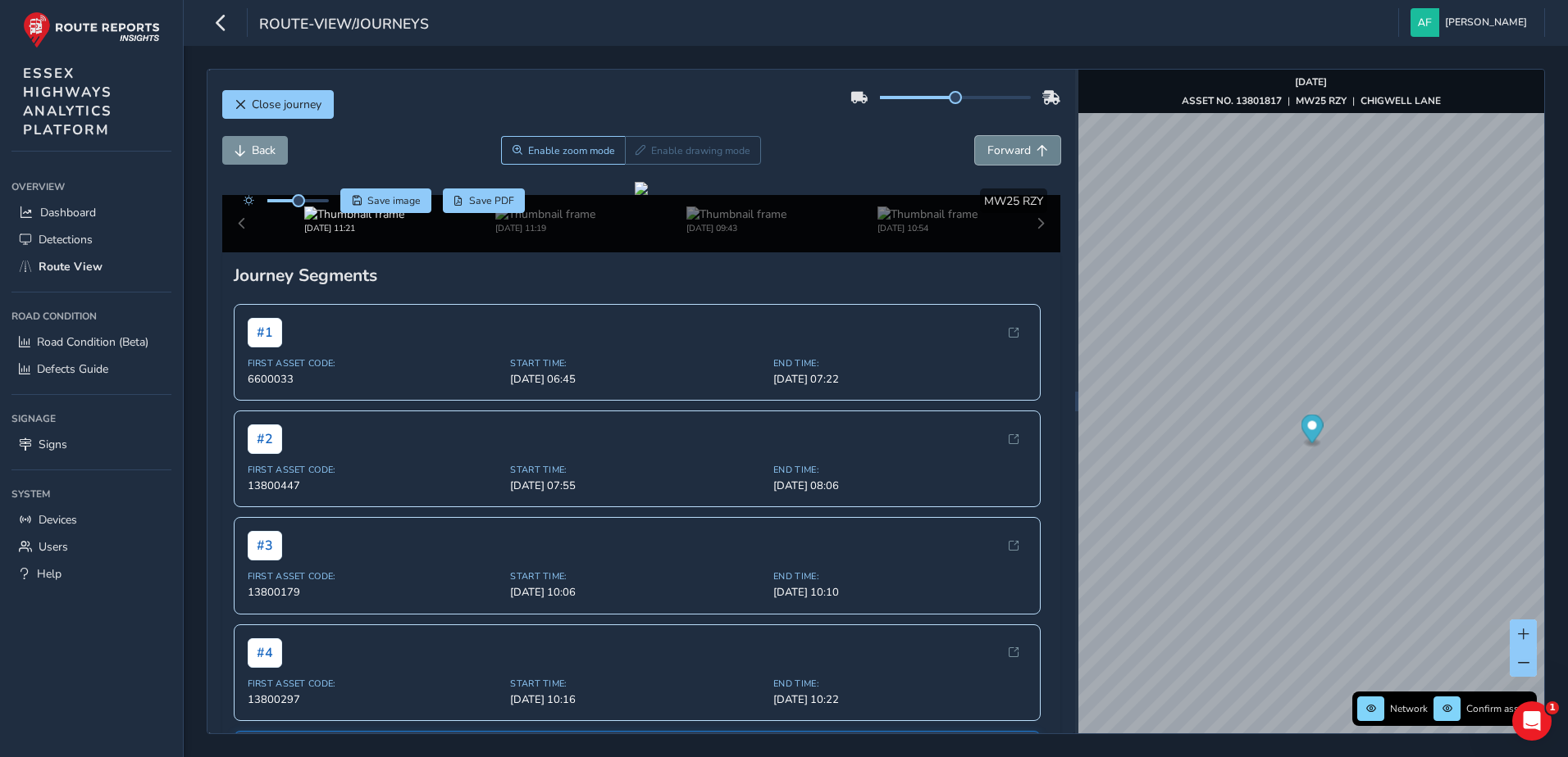
click at [988, 144] on span "Forward" at bounding box center [1009, 150] width 43 height 15
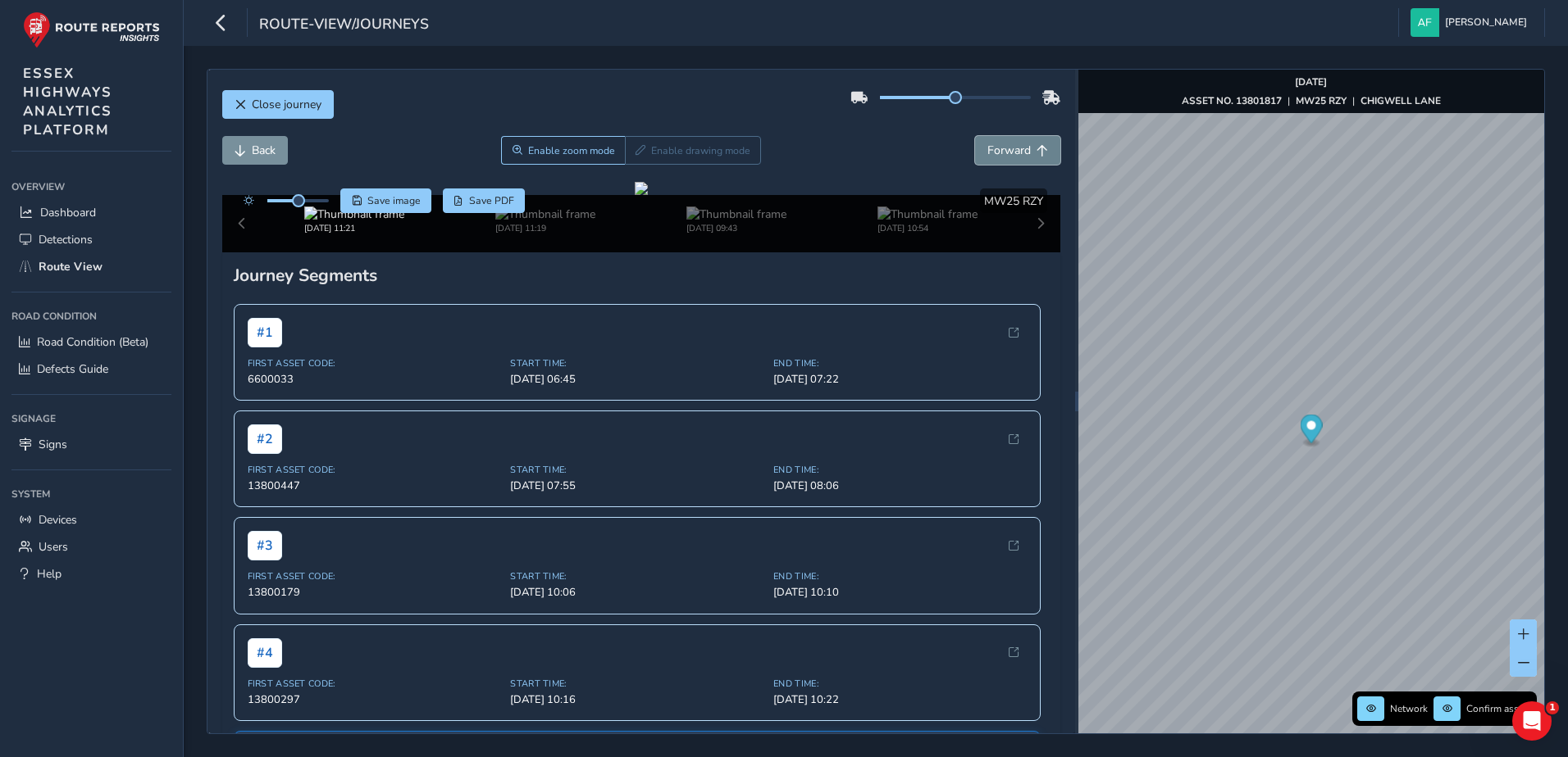
click at [988, 144] on span "Forward" at bounding box center [1009, 150] width 43 height 15
click at [274, 162] on button "Back" at bounding box center [254, 150] width 66 height 29
click at [274, 95] on button "Close journey" at bounding box center [277, 104] width 112 height 29
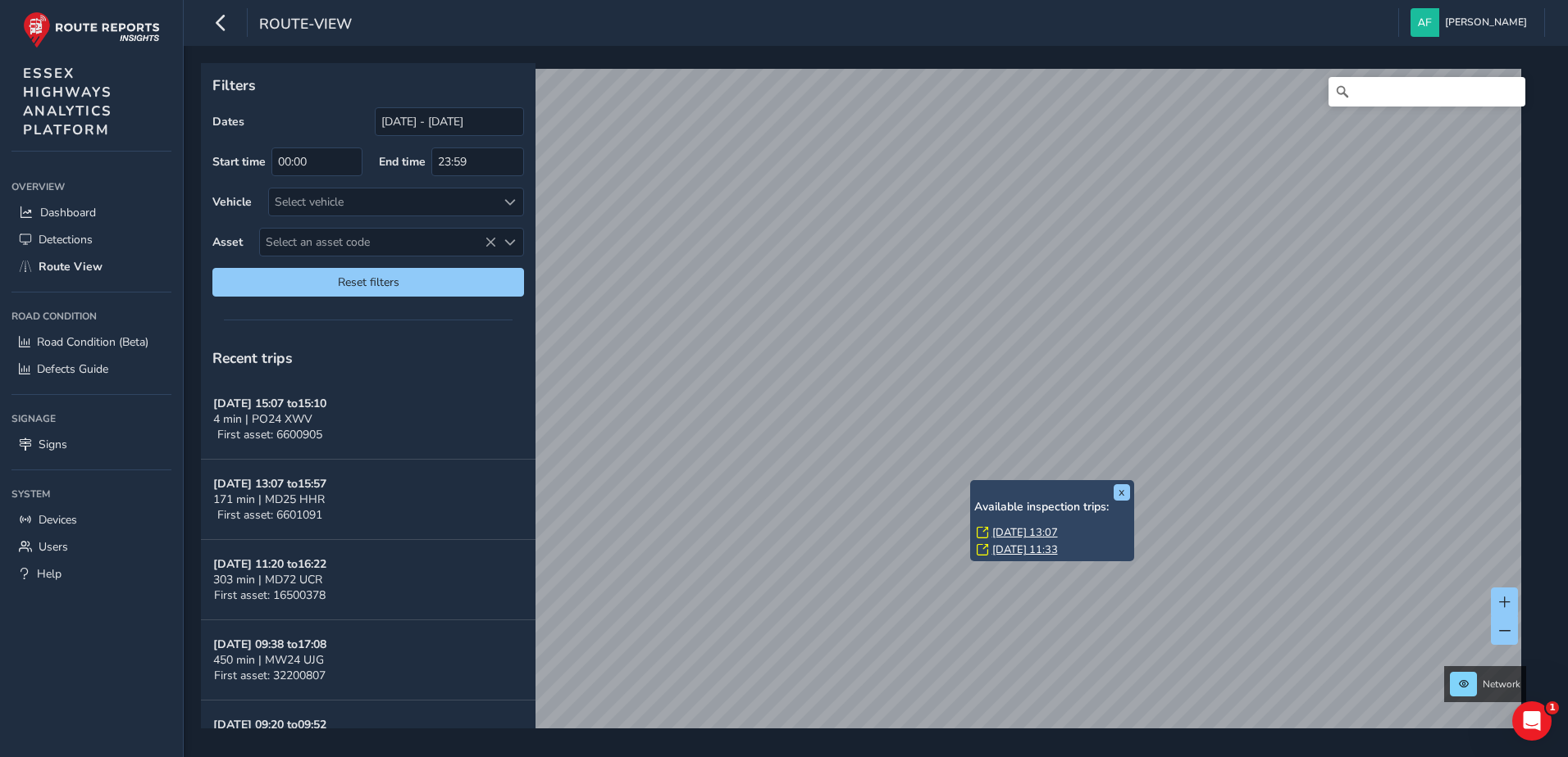
click at [1011, 530] on link "[DATE] 13:07" at bounding box center [1025, 532] width 66 height 14
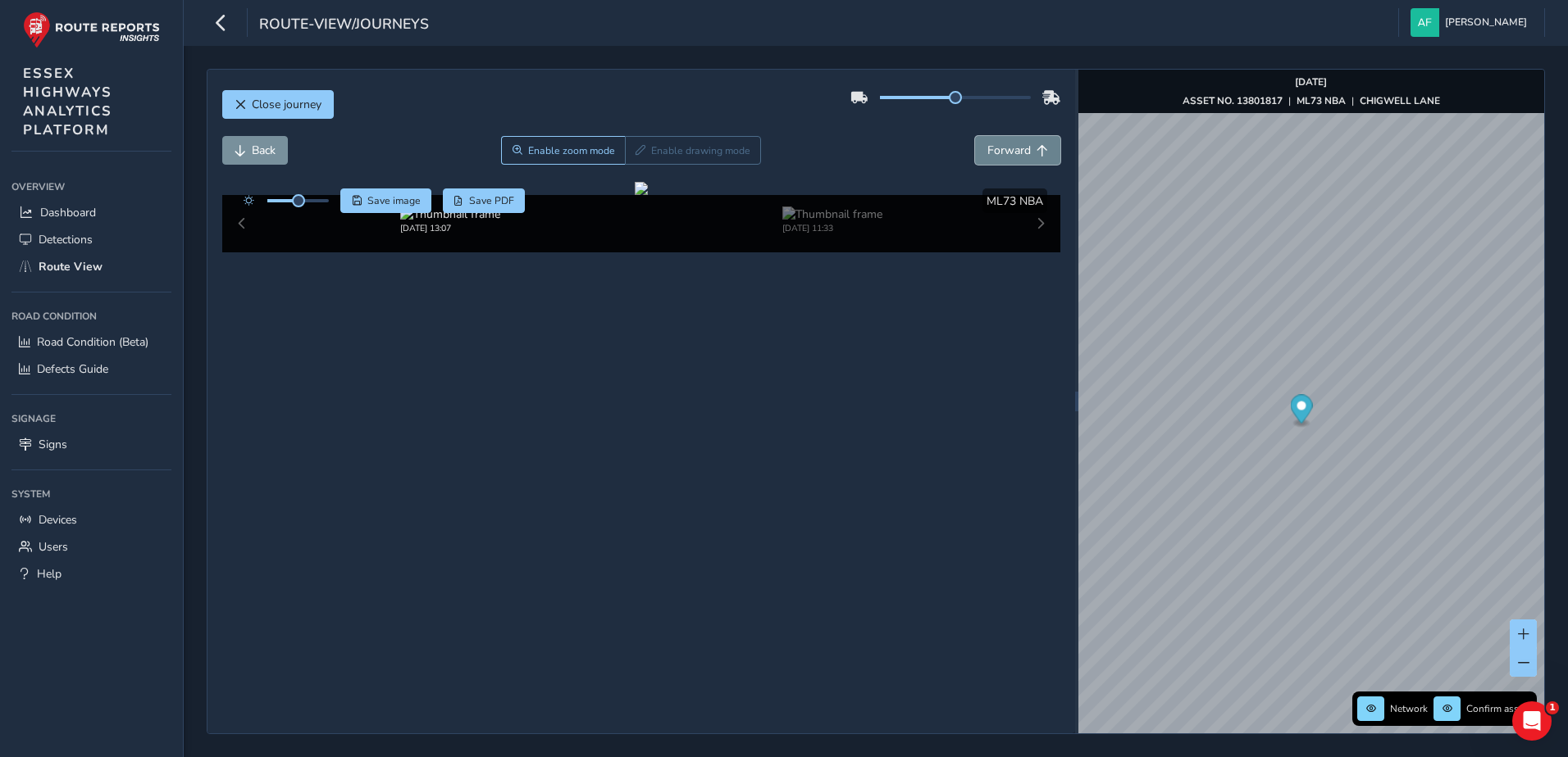
click at [1017, 157] on span "Forward" at bounding box center [1009, 150] width 43 height 15
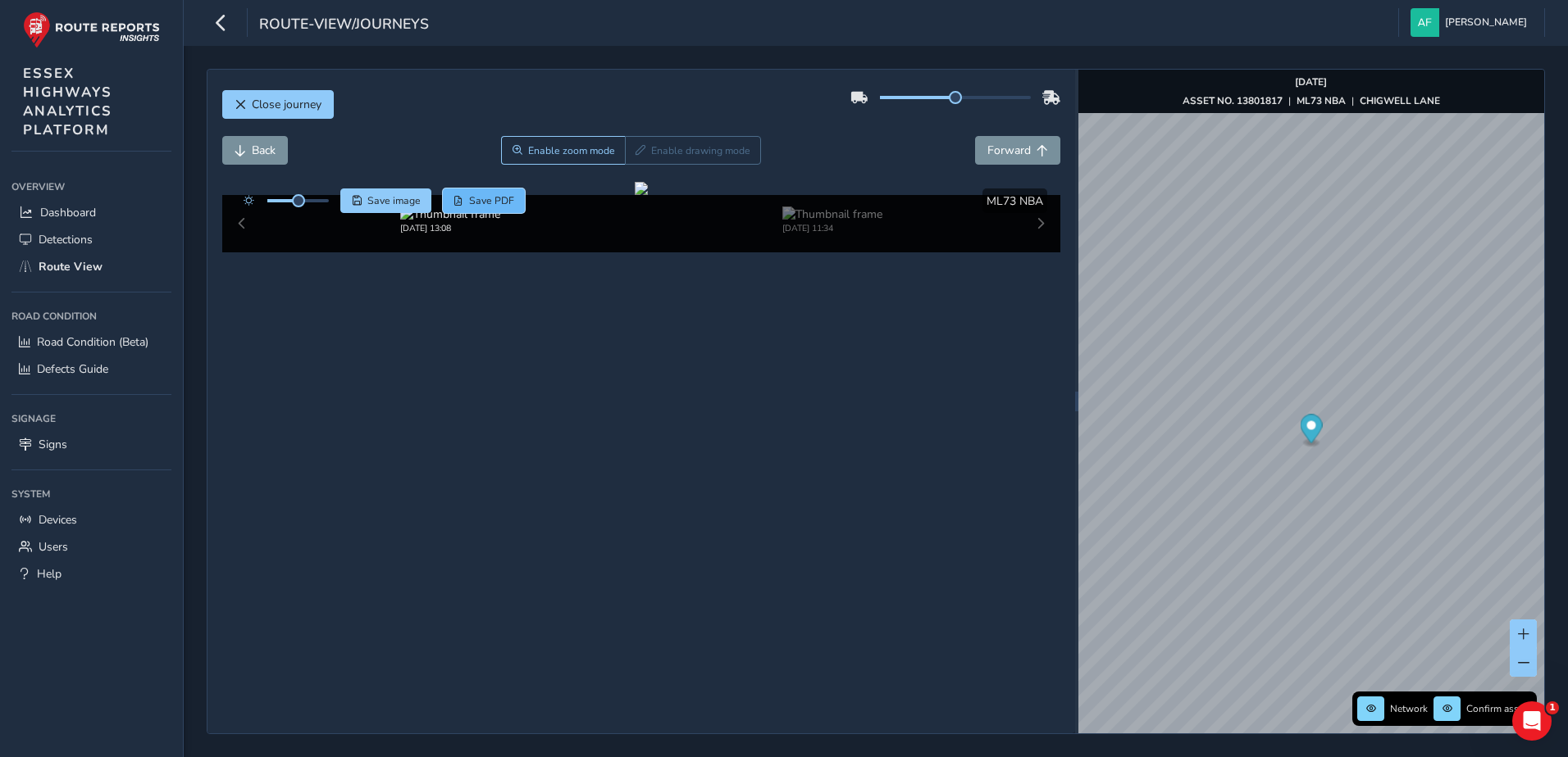
click at [476, 199] on span "Save PDF" at bounding box center [491, 201] width 45 height 13
click at [274, 104] on span "Close journey" at bounding box center [286, 104] width 70 height 15
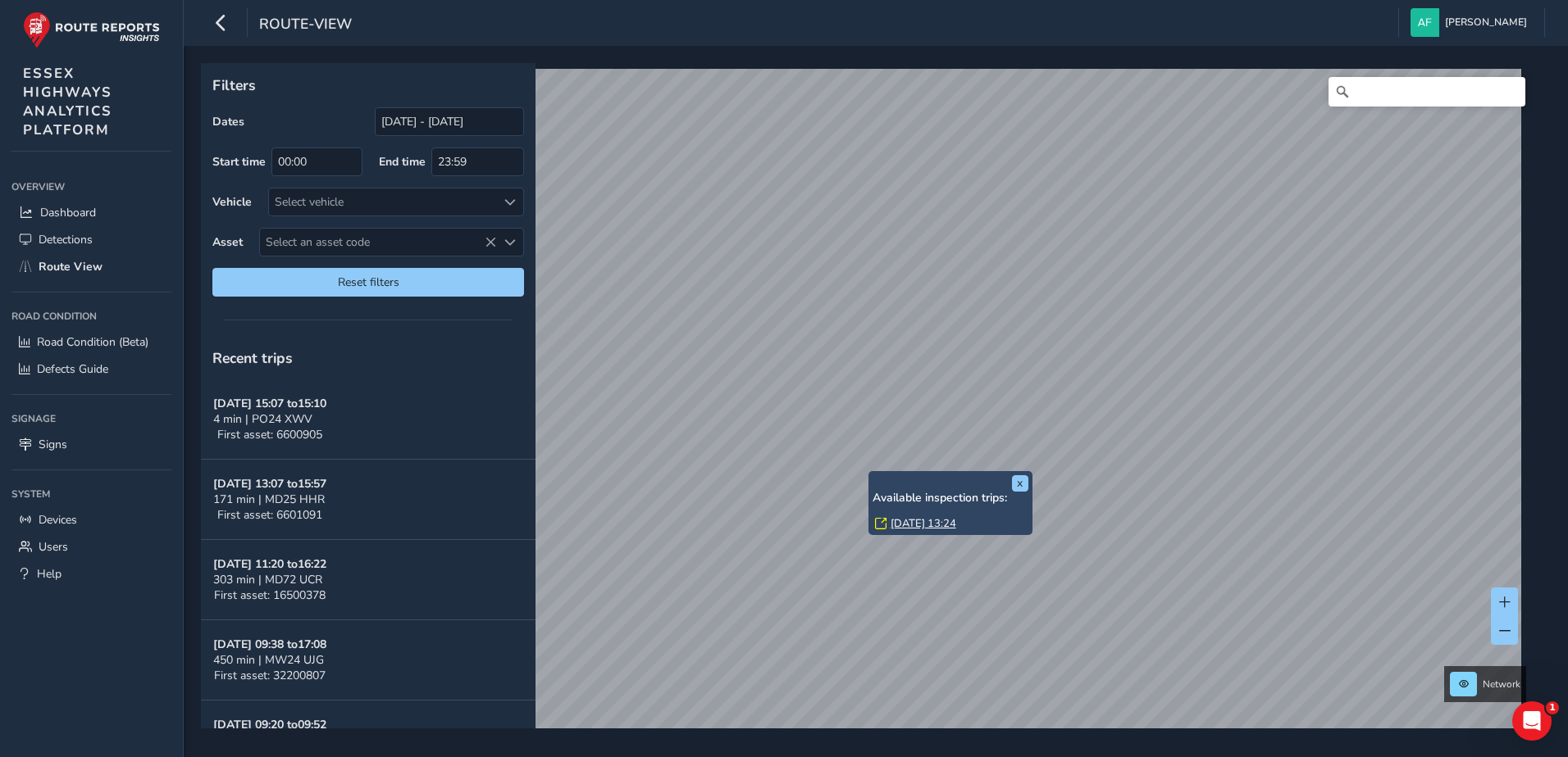
click at [896, 512] on div "x Available inspection trips: [DATE] 13:24 Filters Dates [DATE] - [DATE] Start …" at bounding box center [870, 396] width 1339 height 665
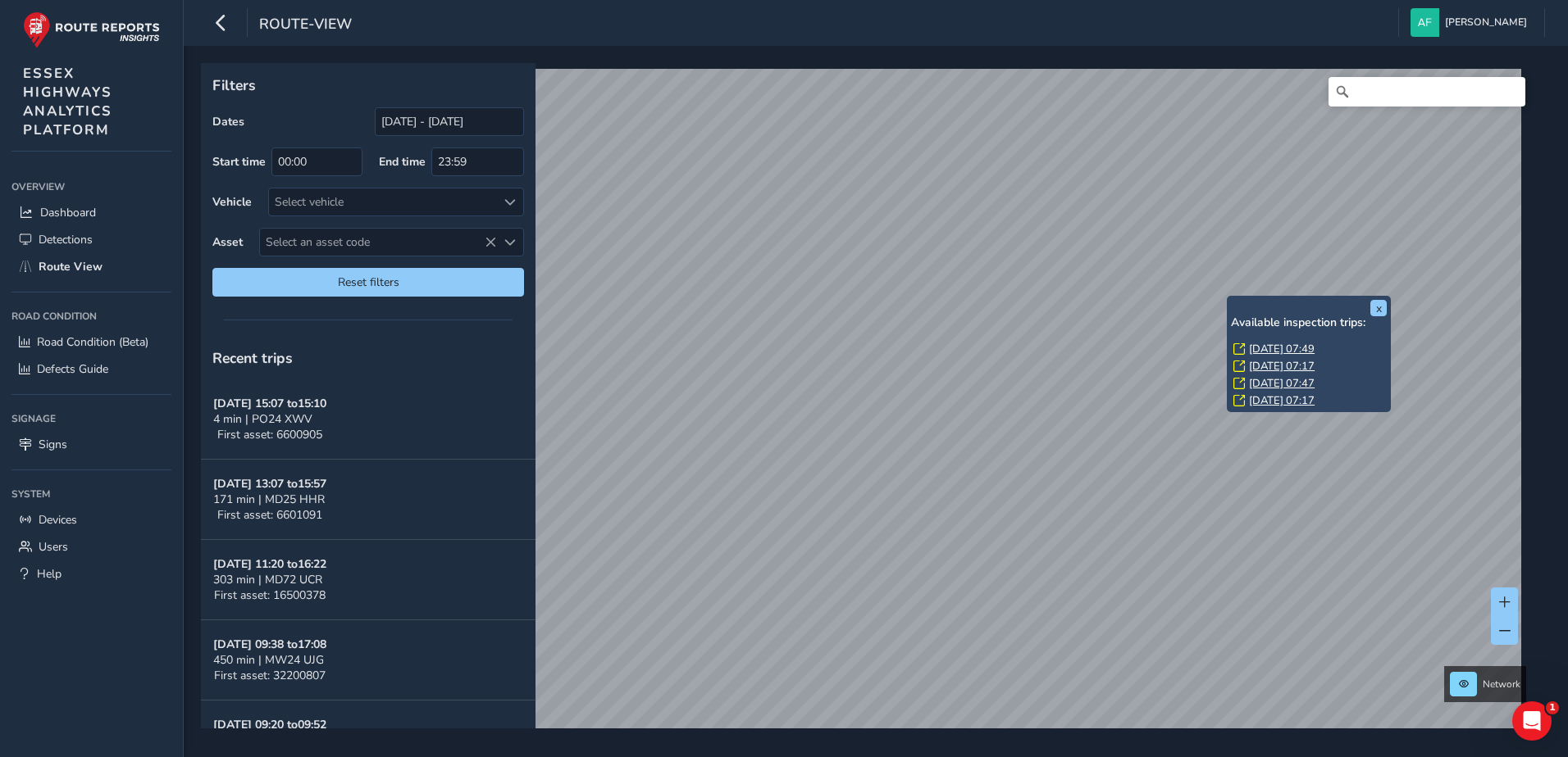
click at [1296, 343] on link "[DATE] 07:49" at bounding box center [1281, 349] width 66 height 14
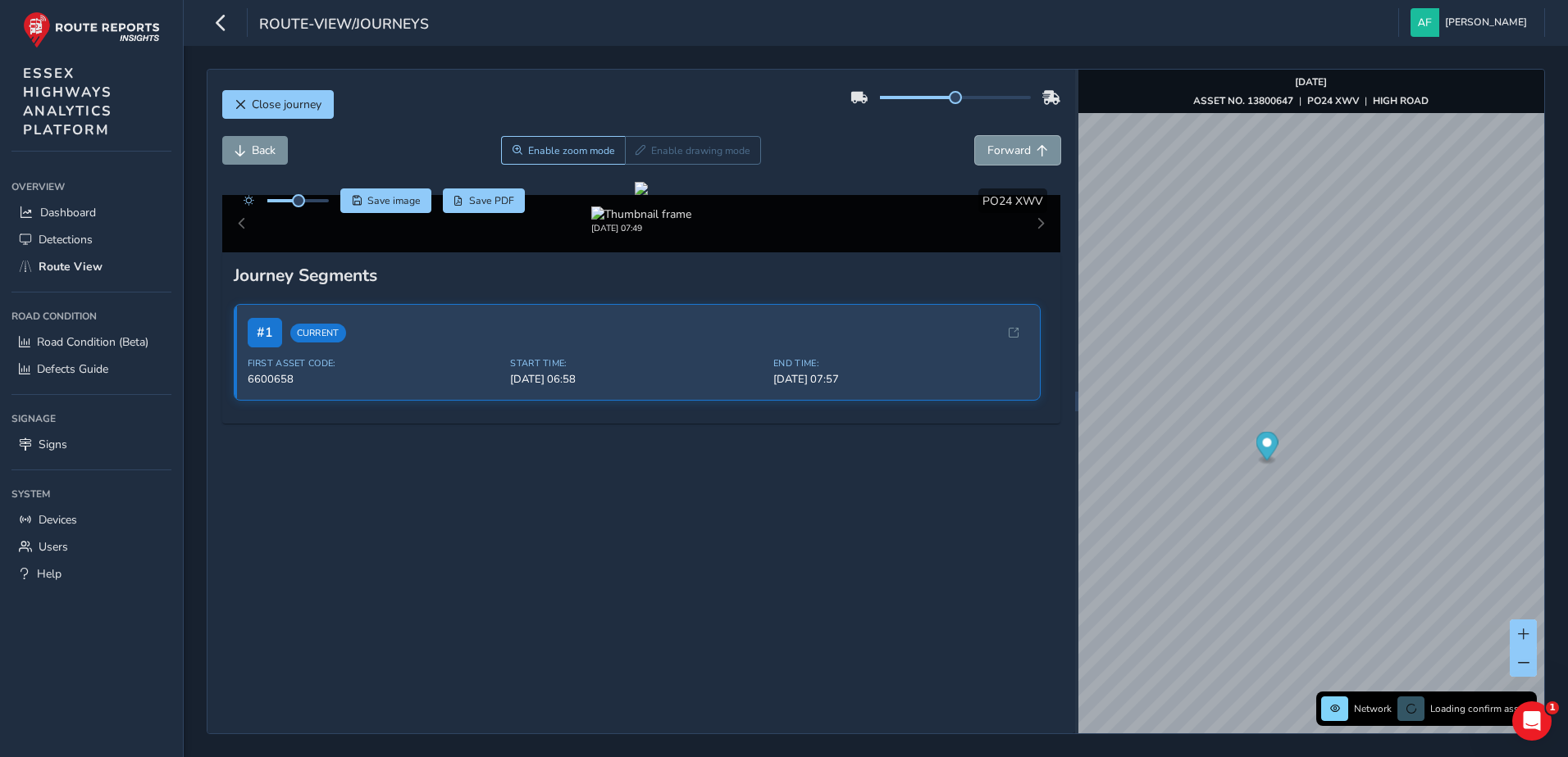
click at [1006, 146] on span "Forward" at bounding box center [1009, 150] width 43 height 15
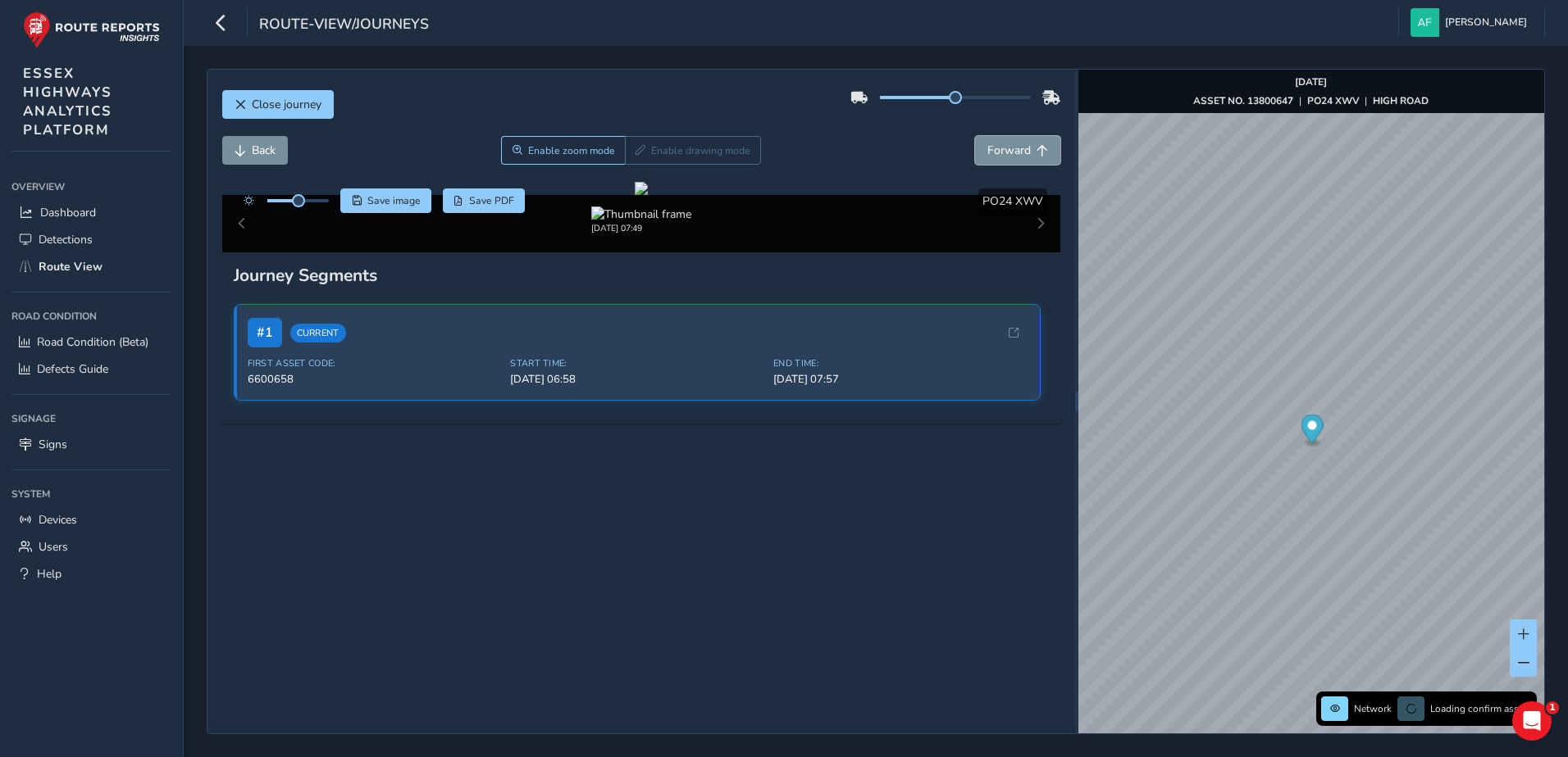
click at [1006, 146] on span "Forward" at bounding box center [1009, 150] width 43 height 15
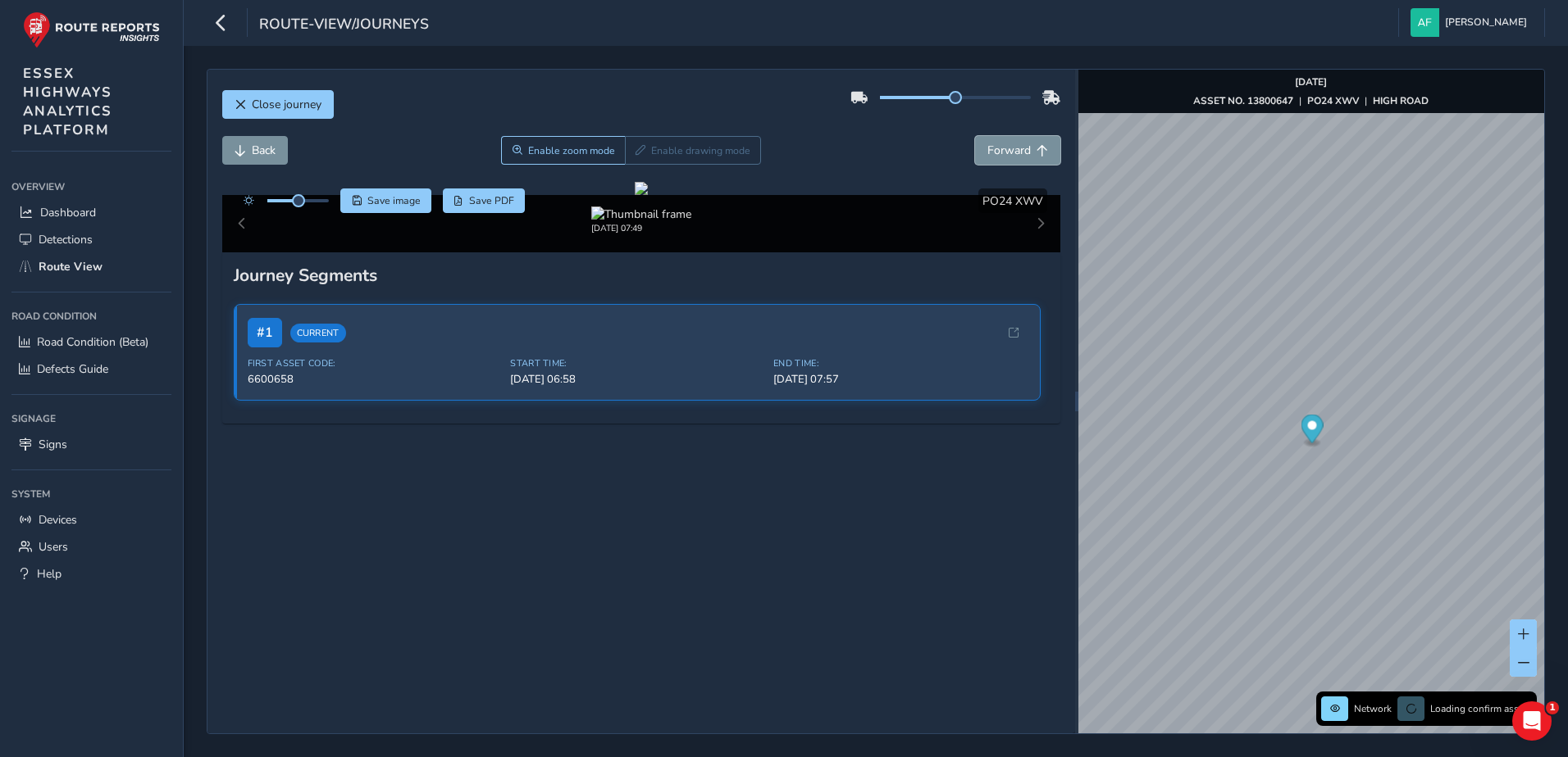
click at [1006, 146] on span "Forward" at bounding box center [1009, 150] width 43 height 15
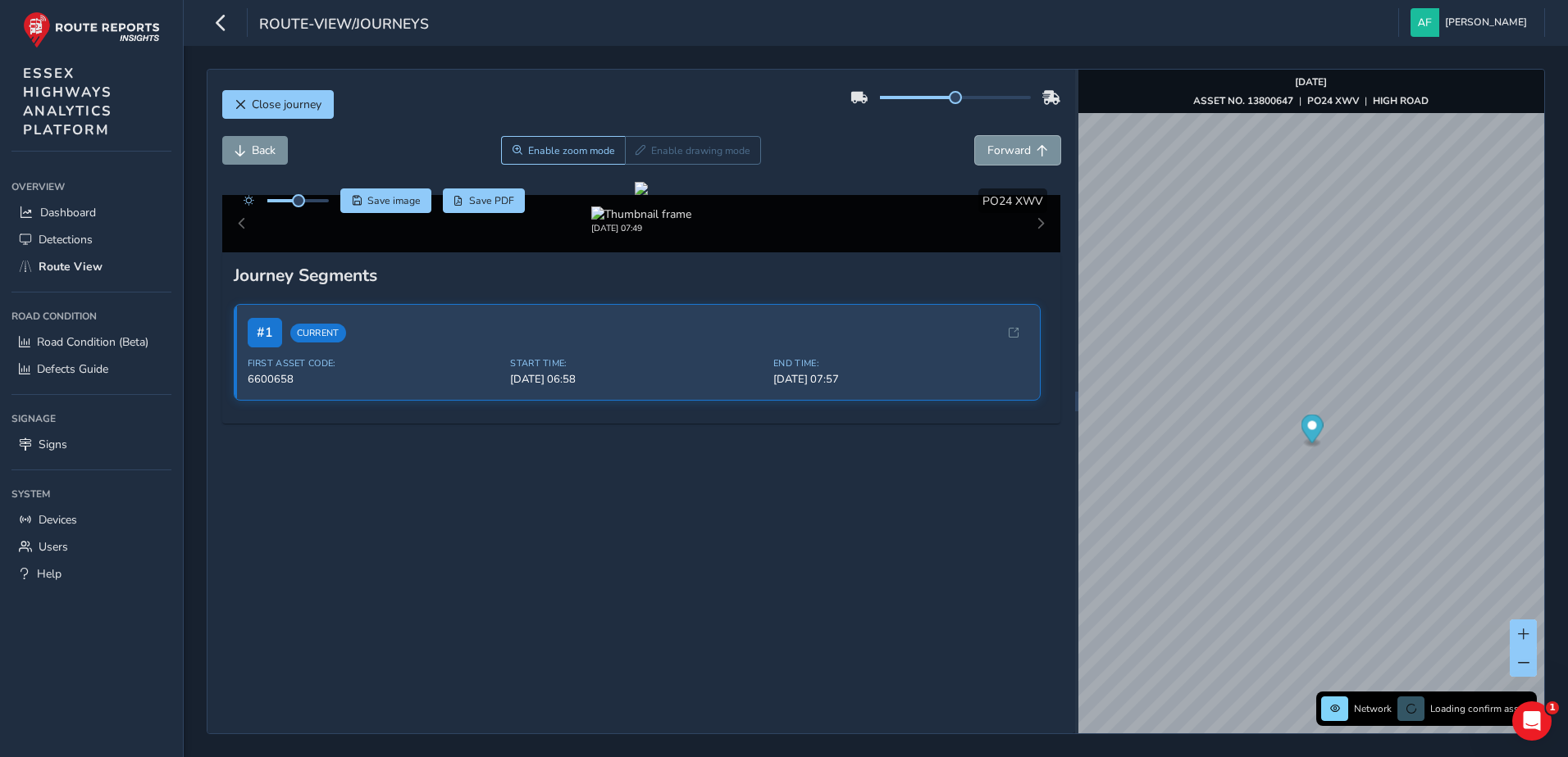
click at [1006, 146] on span "Forward" at bounding box center [1009, 150] width 43 height 15
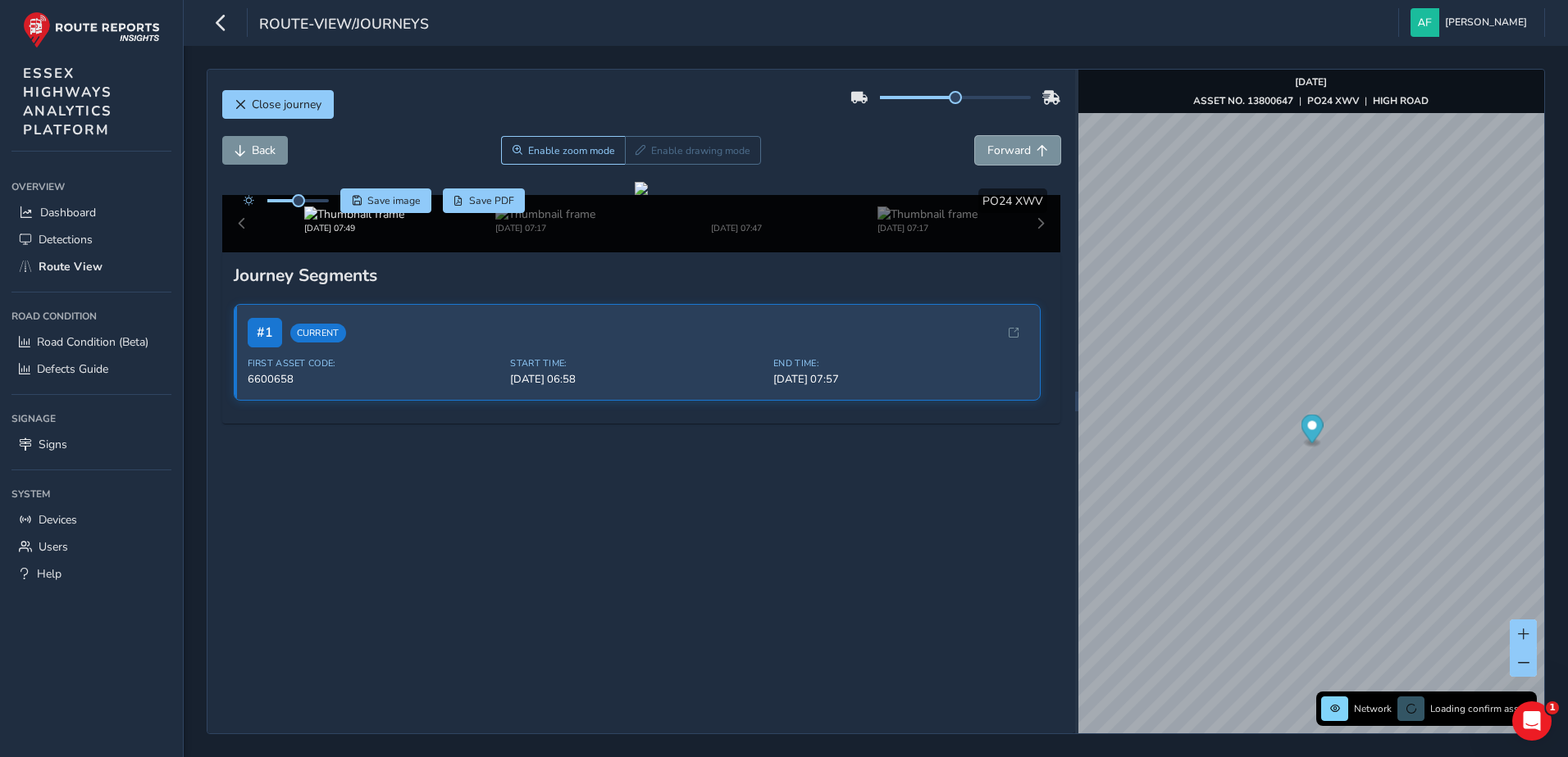
click at [1006, 146] on span "Forward" at bounding box center [1009, 150] width 43 height 15
click at [268, 154] on span "Back" at bounding box center [263, 150] width 24 height 15
click at [498, 204] on span "Save PDF" at bounding box center [491, 201] width 45 height 13
click at [314, 105] on span "Close journey" at bounding box center [286, 104] width 70 height 15
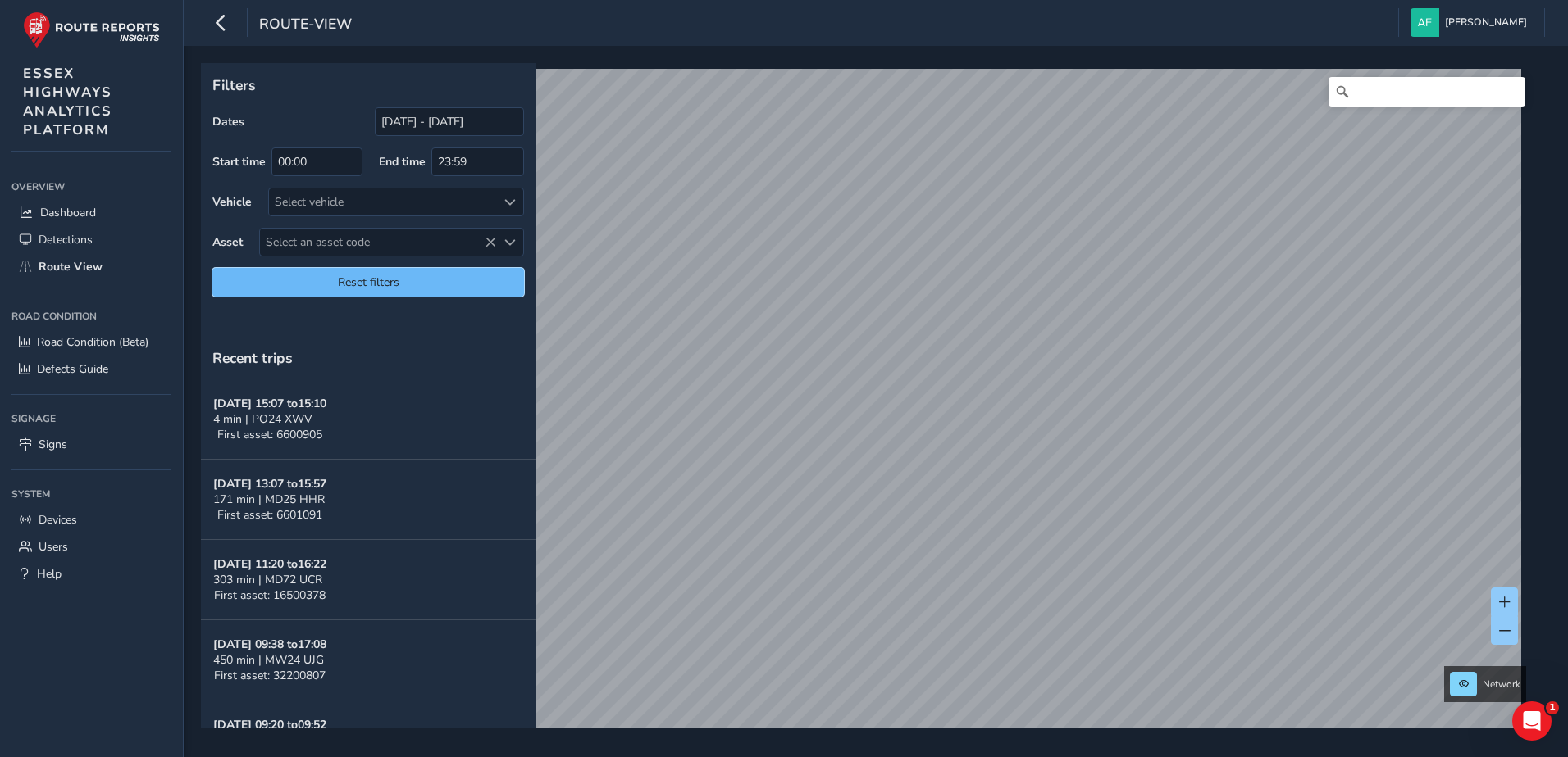
click at [422, 272] on button "Reset filters" at bounding box center [368, 282] width 312 height 29
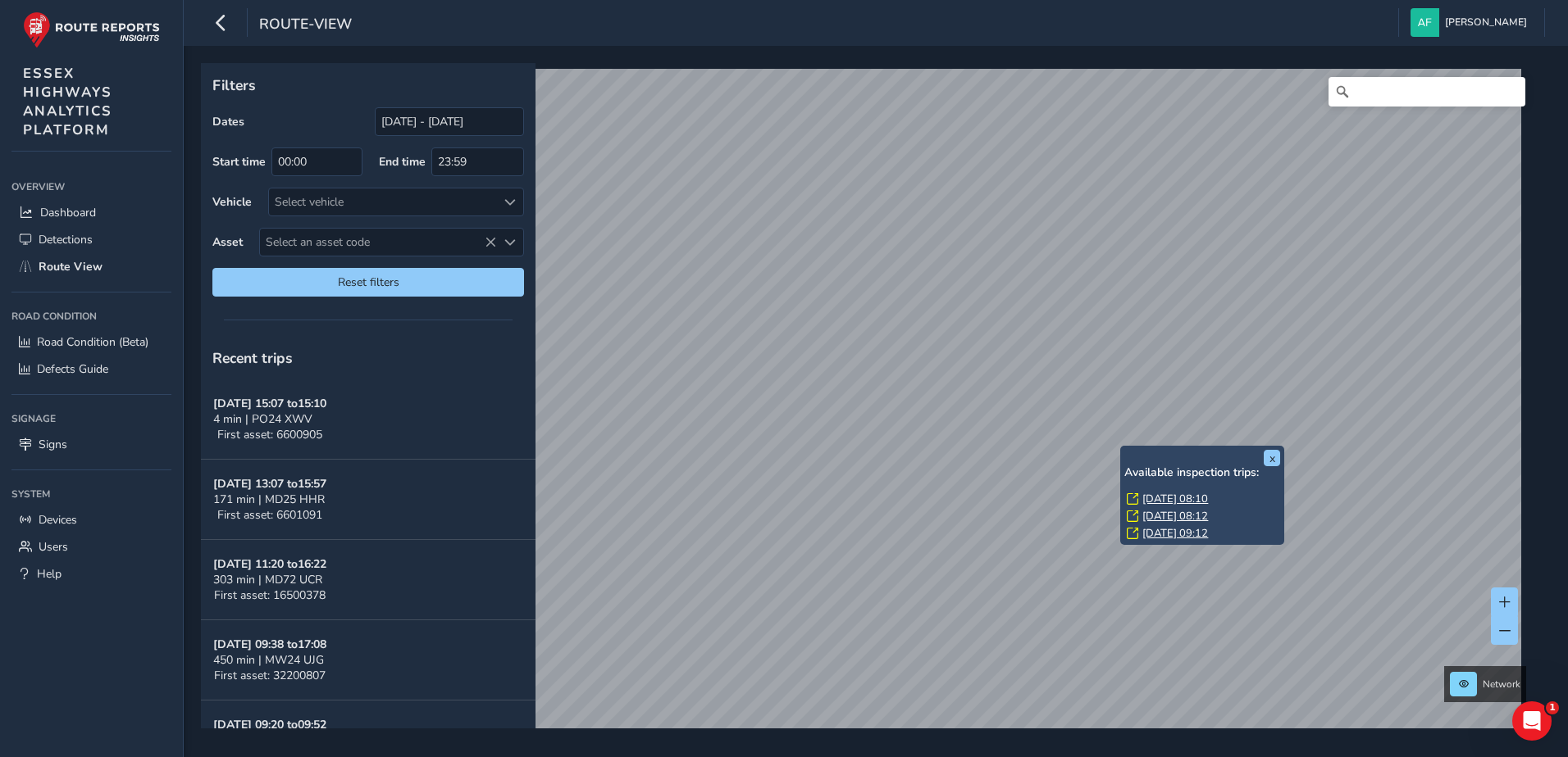
click at [1160, 497] on link "[DATE] 08:10" at bounding box center [1175, 499] width 66 height 14
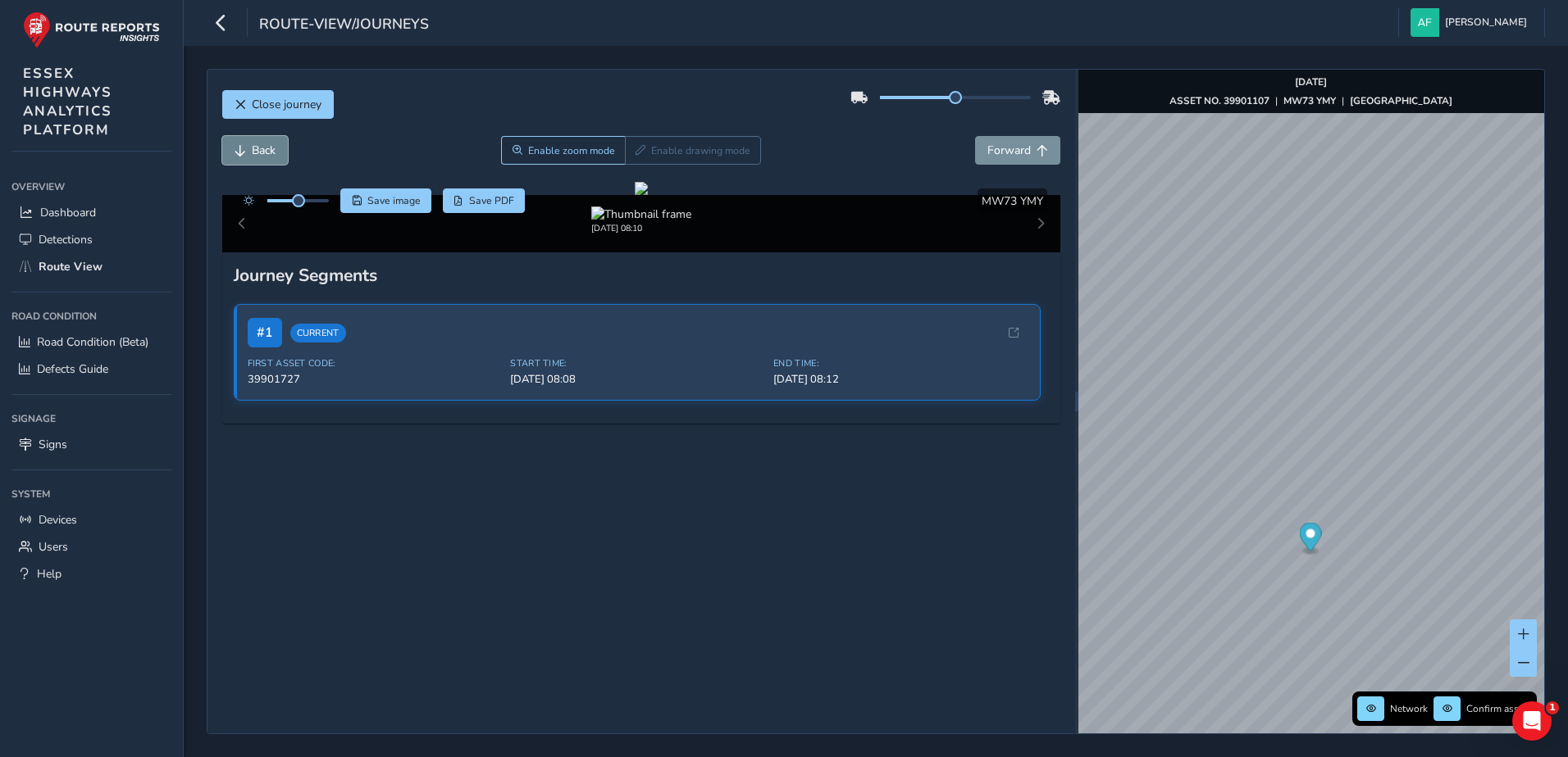
click at [272, 154] on span "Back" at bounding box center [263, 150] width 24 height 15
click at [991, 152] on span "Forward" at bounding box center [1009, 150] width 43 height 15
click at [885, 222] on img at bounding box center [895, 214] width 100 height 15
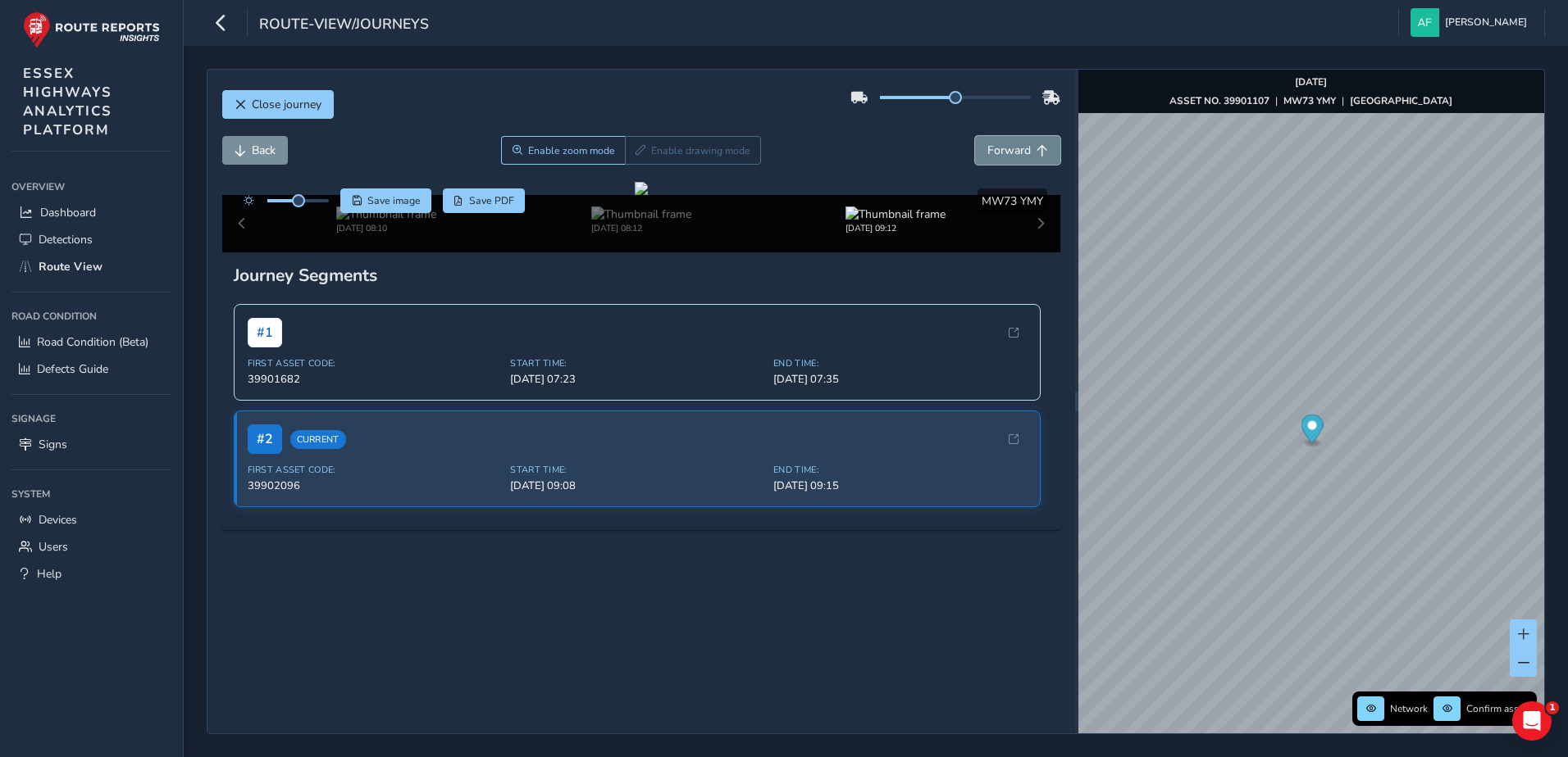
click at [988, 157] on span "Forward" at bounding box center [1009, 150] width 43 height 15
click at [255, 152] on span "Back" at bounding box center [263, 150] width 24 height 15
click at [1015, 143] on span "Forward" at bounding box center [1009, 150] width 43 height 15
click at [468, 193] on button "Save PDF" at bounding box center [484, 201] width 83 height 25
